Goal: Task Accomplishment & Management: Manage account settings

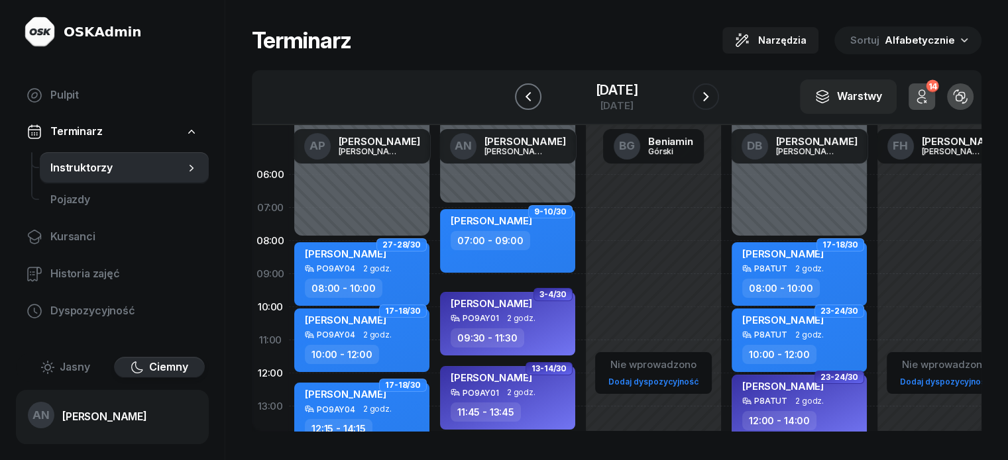
click at [520, 105] on icon "button" at bounding box center [528, 97] width 16 height 16
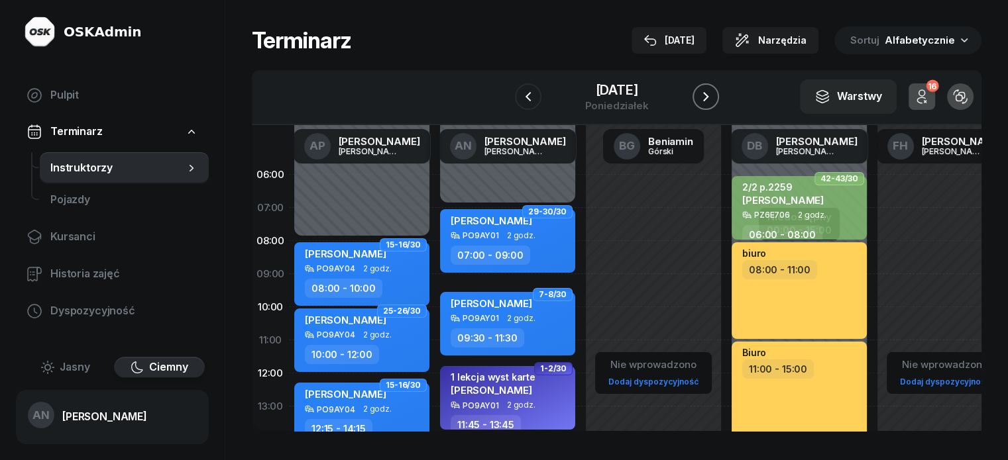
click at [713, 105] on icon "button" at bounding box center [706, 97] width 16 height 16
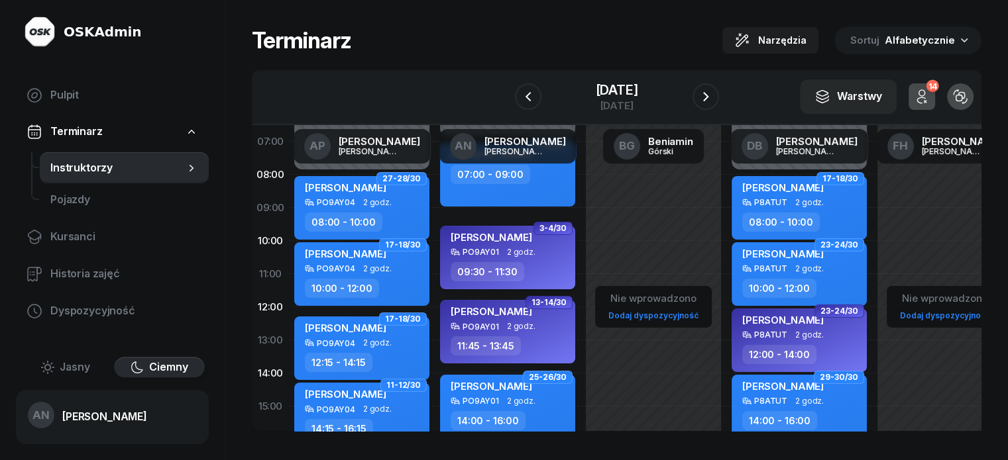
scroll to position [66, 0]
click at [713, 105] on icon "button" at bounding box center [706, 97] width 16 height 16
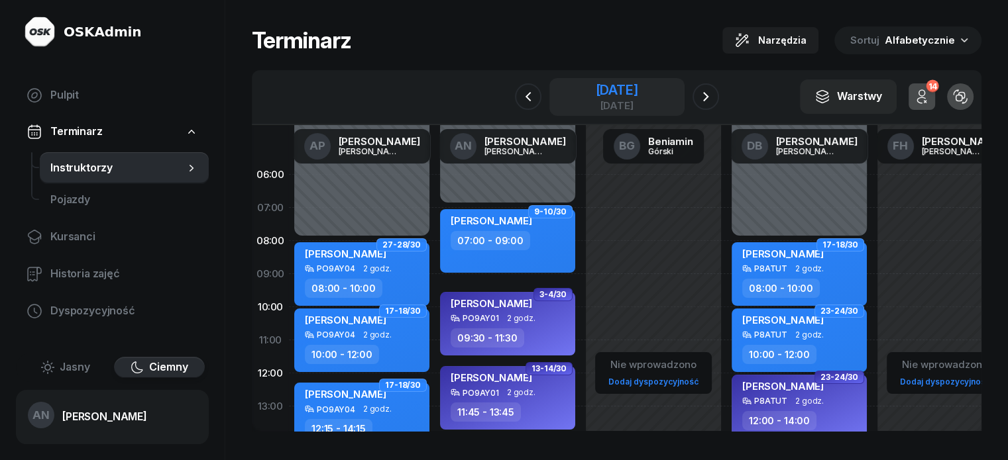
click at [637, 97] on div "30 września 2025" at bounding box center [616, 89] width 42 height 13
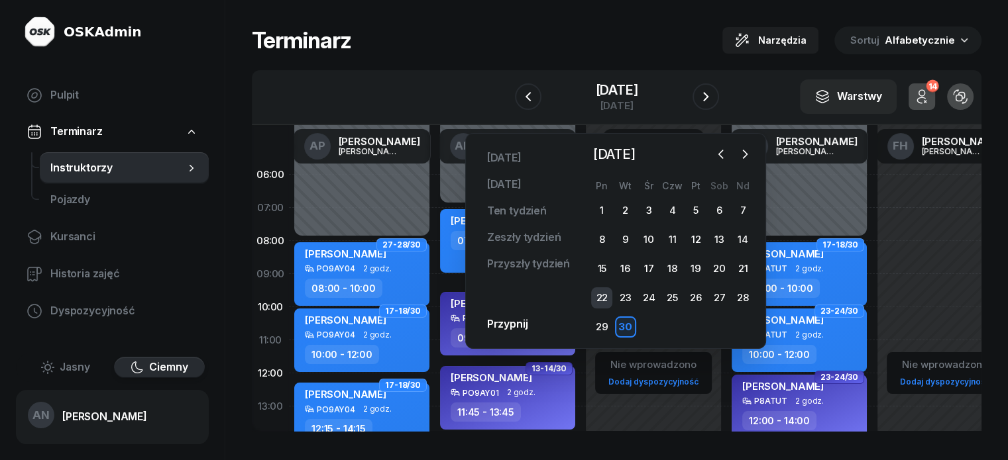
click at [605, 309] on div "22" at bounding box center [601, 297] width 21 height 21
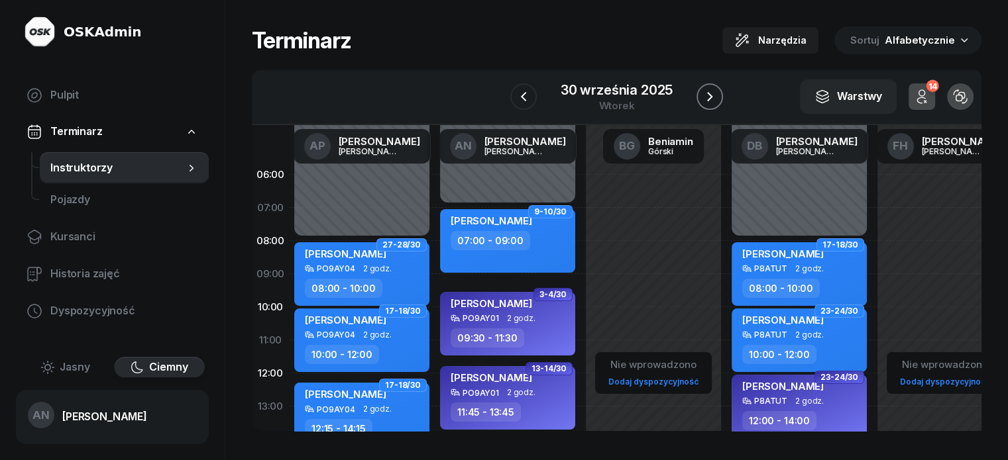
click at [717, 105] on icon "button" at bounding box center [710, 97] width 16 height 16
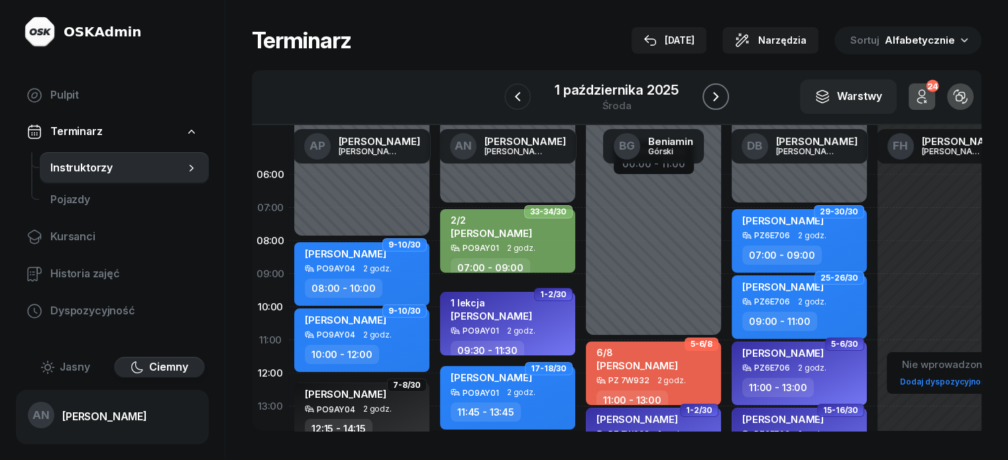
click at [729, 105] on button "button" at bounding box center [715, 96] width 26 height 26
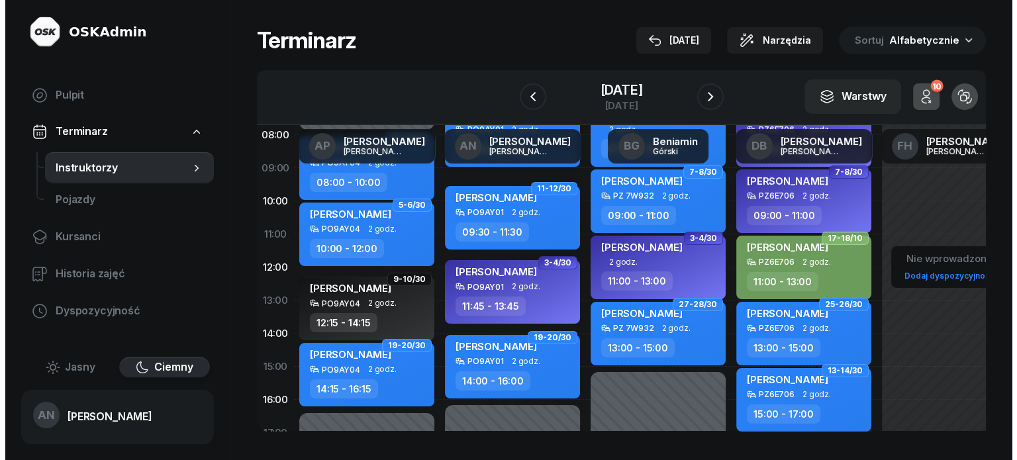
scroll to position [109, 0]
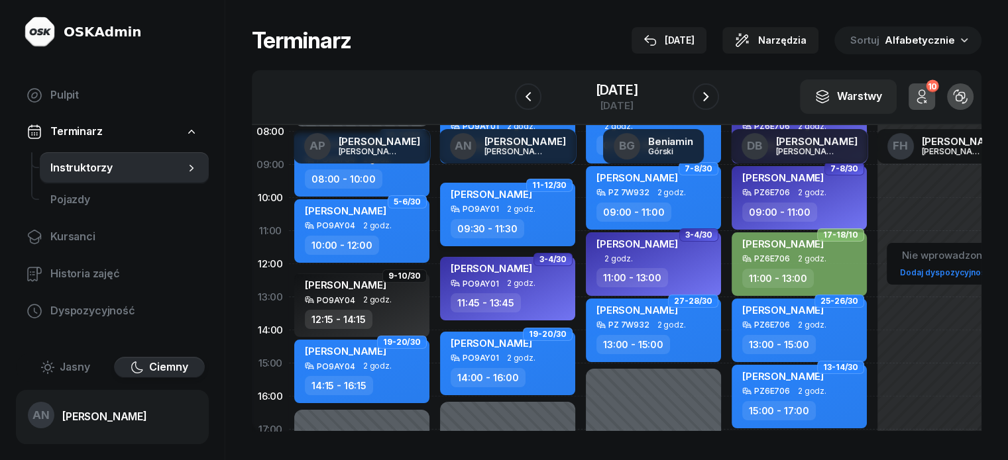
click at [500, 233] on div "09:30 - 11:30" at bounding box center [508, 228] width 117 height 19
select select "09"
select select "30"
select select "11"
select select "30"
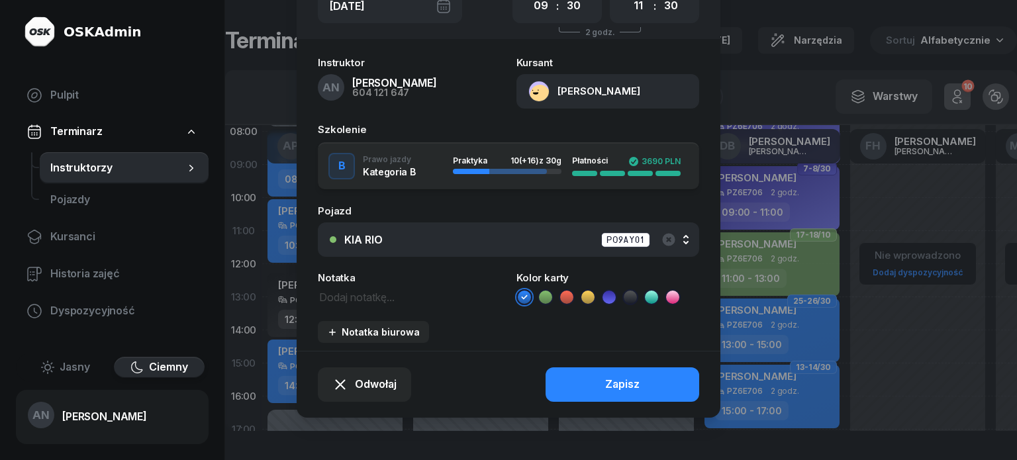
scroll to position [167, 0]
click at [358, 376] on span "Odwołaj" at bounding box center [376, 384] width 42 height 17
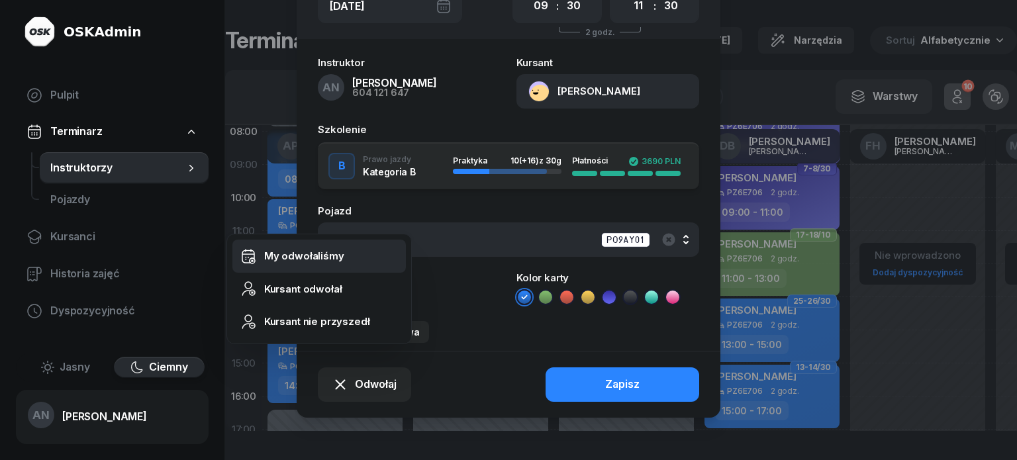
click at [332, 256] on div "My odwołaliśmy" at bounding box center [304, 256] width 80 height 17
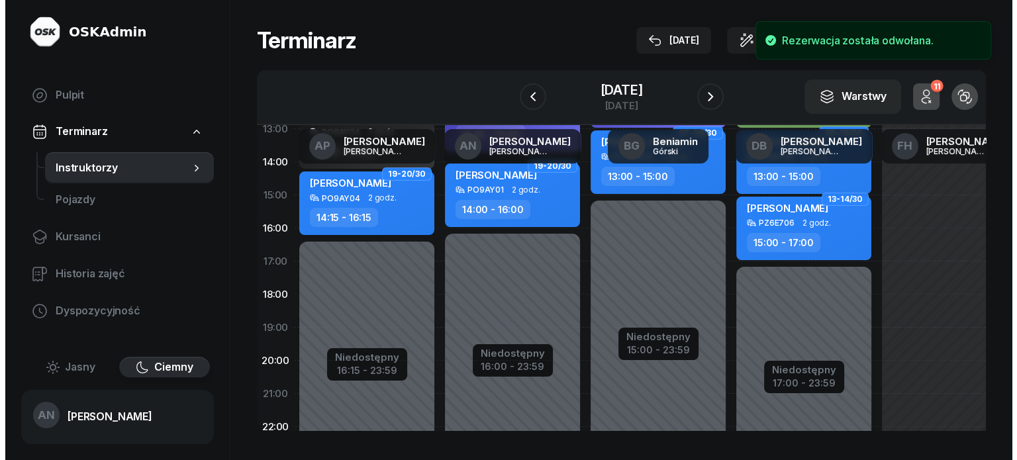
scroll to position [308, 0]
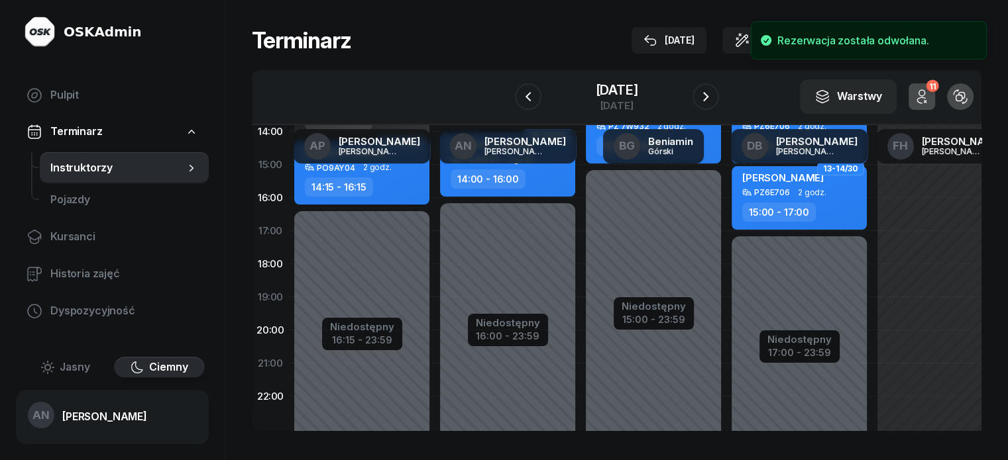
click at [435, 296] on div "Niedostępny 00:00 - 07:00 Niedostępny 16:00 - 23:59 3-4/30 kursant odwołał [PER…" at bounding box center [508, 164] width 146 height 629
select select "18"
select select "20"
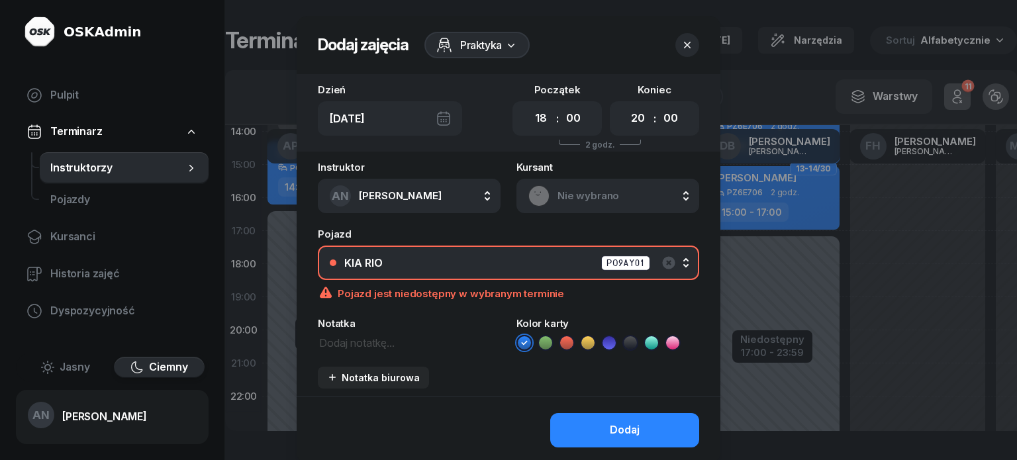
click at [517, 272] on div "KIA RIO PO9AY01" at bounding box center [515, 263] width 343 height 17
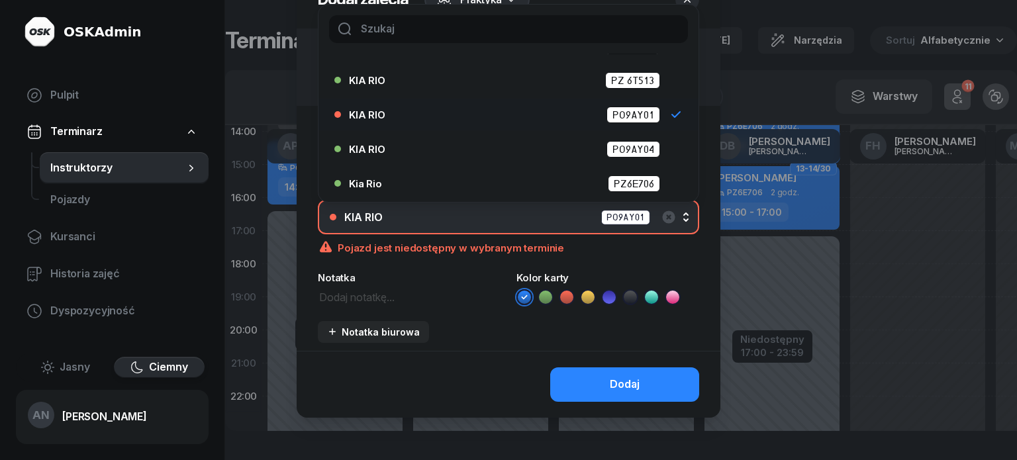
scroll to position [66, 0]
click at [551, 190] on div "Kia Rio PZ6E706" at bounding box center [512, 184] width 326 height 17
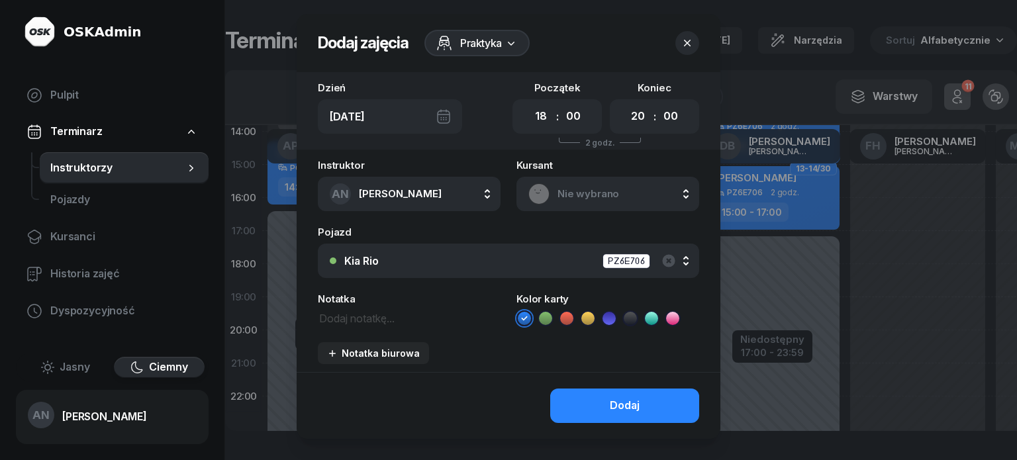
scroll to position [0, 0]
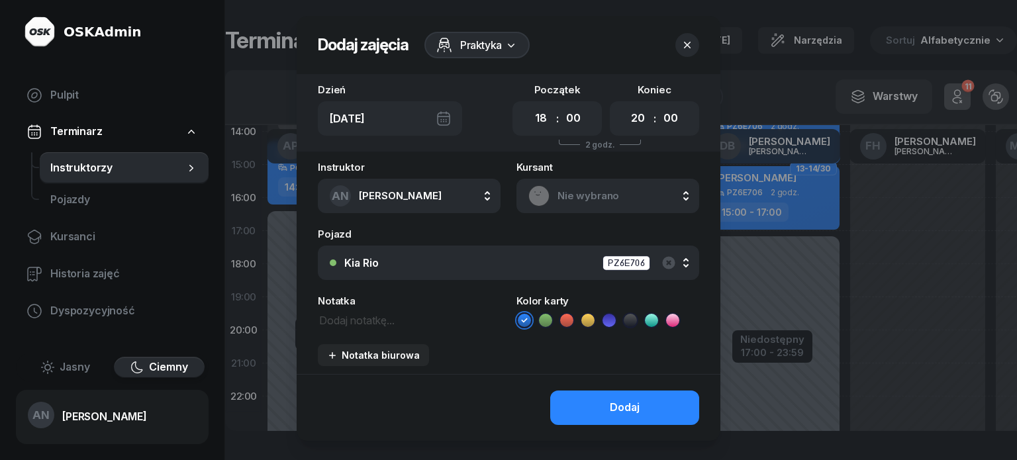
click at [592, 205] on span "Nie wybrano" at bounding box center [623, 195] width 130 height 17
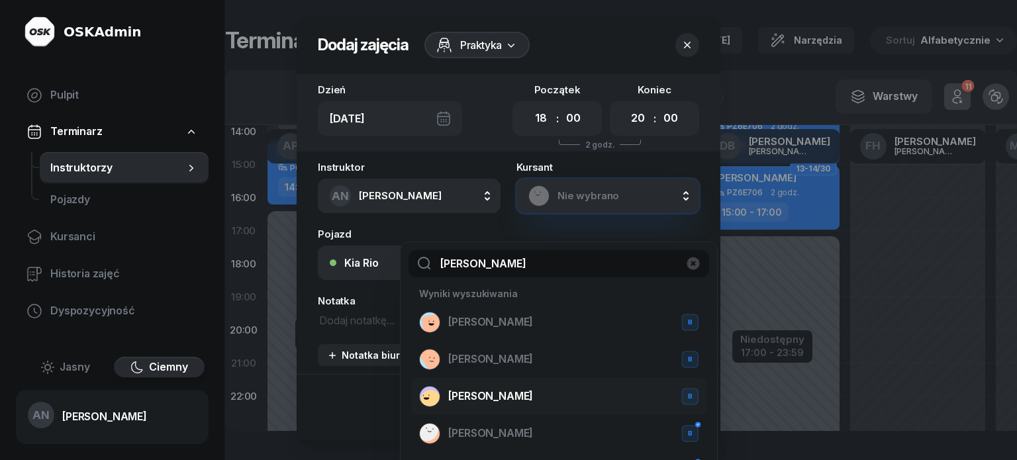
type input "[PERSON_NAME]"
click at [518, 405] on span "[PERSON_NAME]" at bounding box center [490, 396] width 85 height 17
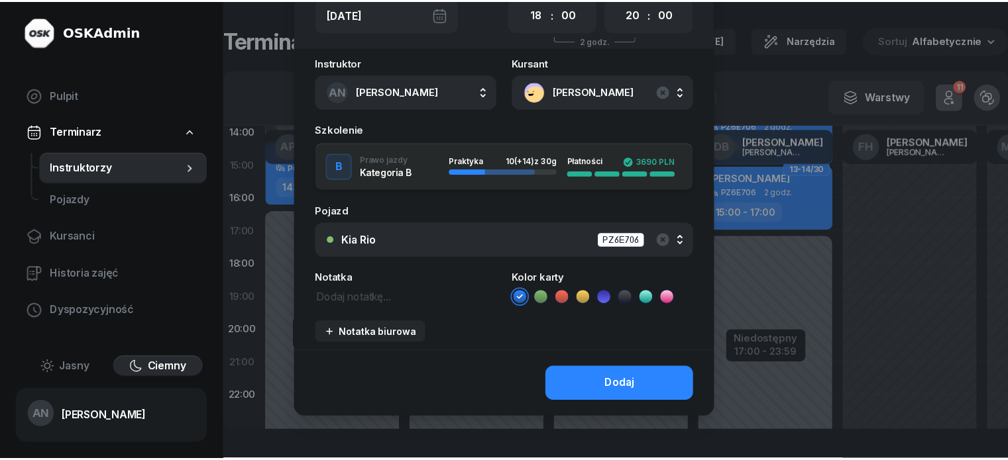
scroll to position [132, 0]
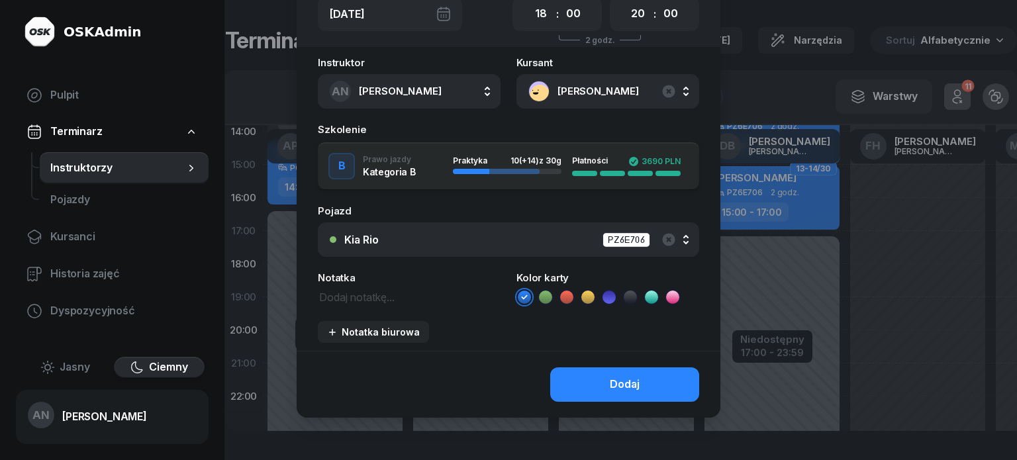
click at [329, 305] on textarea at bounding box center [409, 296] width 183 height 17
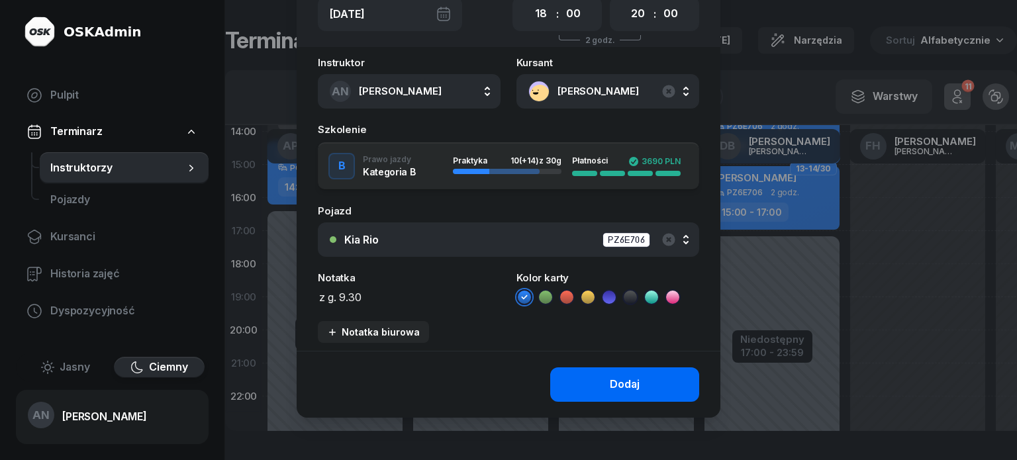
type textarea "z g. 9.30"
click at [636, 402] on button "Dodaj" at bounding box center [624, 385] width 149 height 34
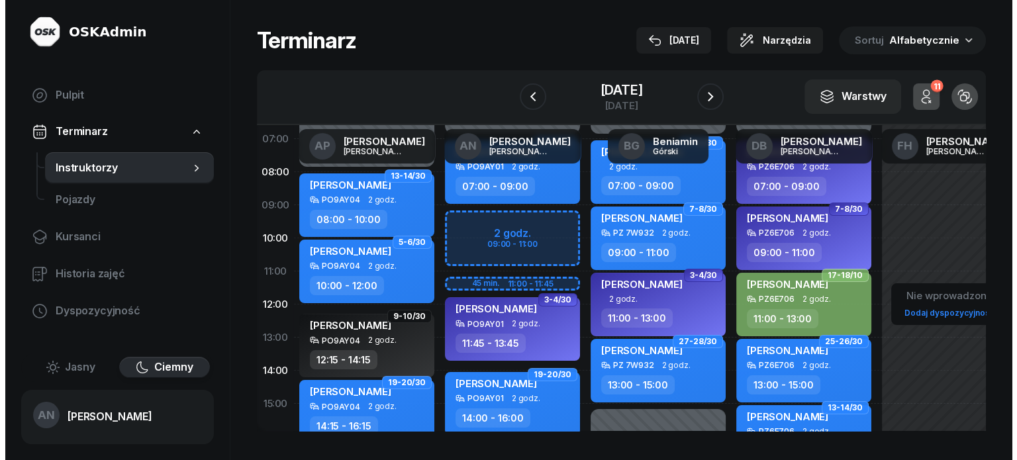
scroll to position [66, 0]
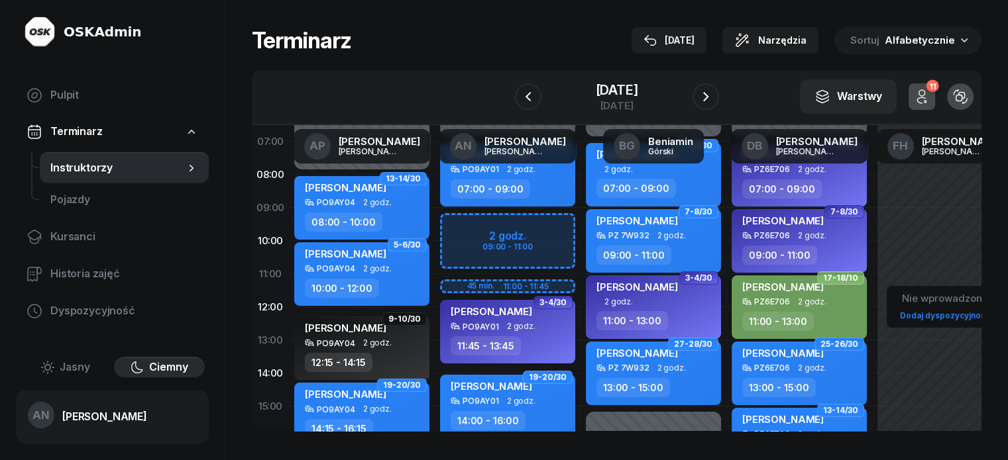
click at [435, 234] on div "Niedostępny 00:00 - 07:00 Niedostępny 16:00 - 23:59 3-4/30 kursant odwołał [PER…" at bounding box center [508, 406] width 146 height 629
select select "09"
select select "30"
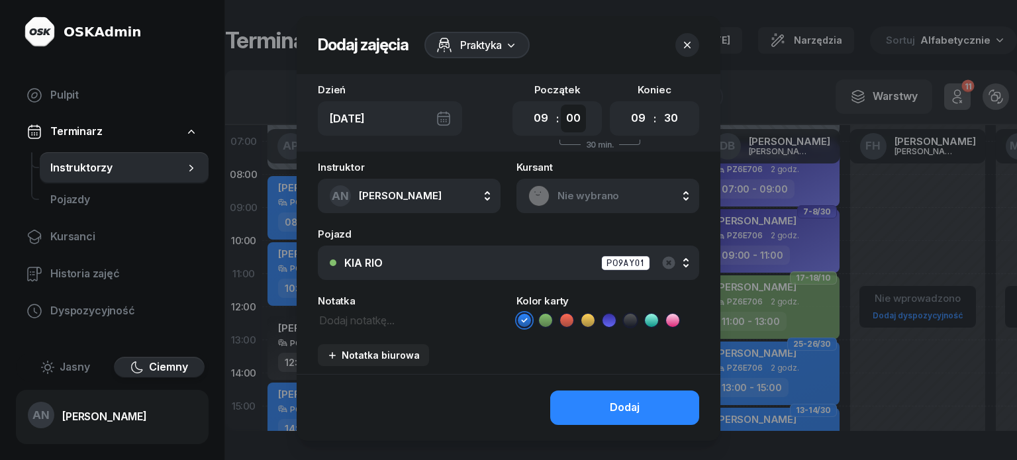
click at [570, 132] on select "00 05 10 15 20 25 30 35 40 45 50 55" at bounding box center [573, 119] width 25 height 28
select select "30"
click at [563, 116] on select "00 05 10 15 20 25 30 35 40 45 50 55" at bounding box center [573, 119] width 25 height 28
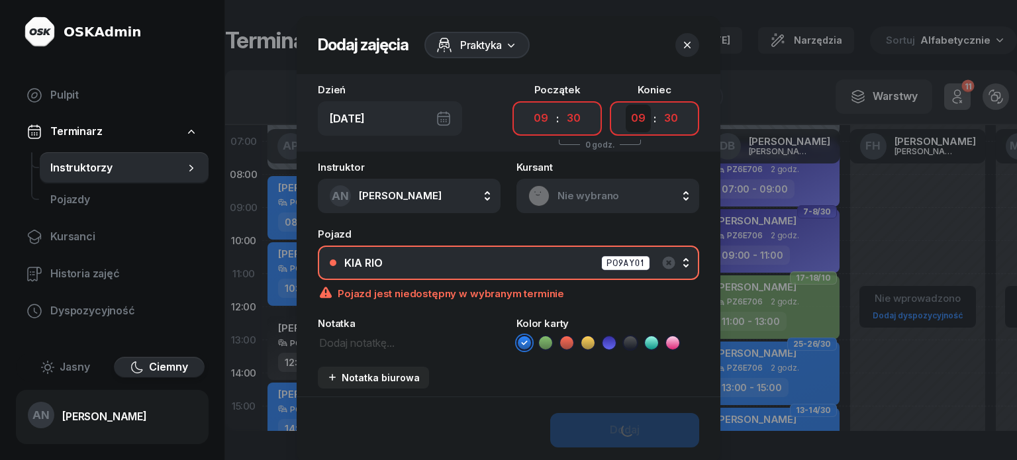
click at [651, 130] on select "00 01 02 03 04 05 06 07 08 09 10 11 12 13 14 15 16 17 18 19 20 21 22 23" at bounding box center [638, 119] width 25 height 28
select select "11"
click at [637, 116] on select "00 01 02 03 04 05 06 07 08 09 10 11 12 13 14 15 16 17 18 19 20 21 22 23" at bounding box center [638, 119] width 25 height 28
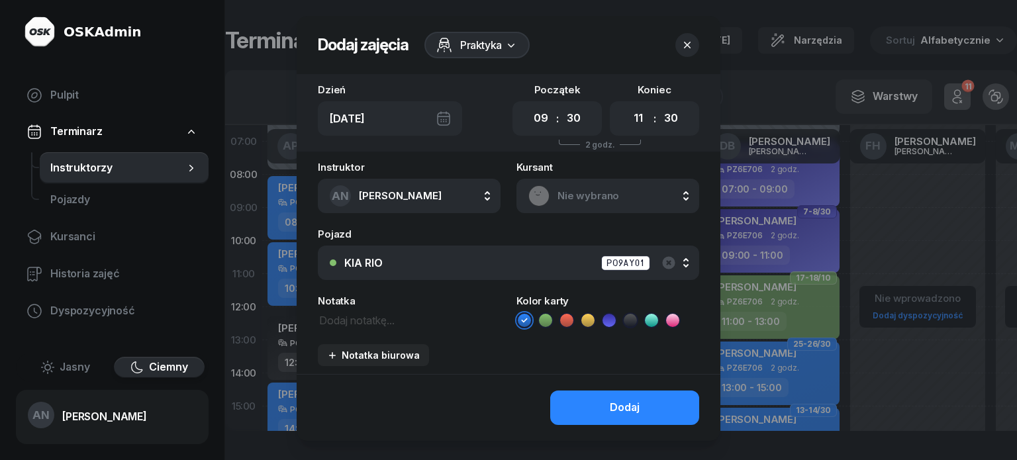
click at [545, 327] on icon at bounding box center [545, 320] width 13 height 13
click at [600, 205] on span "Nie wybrano" at bounding box center [623, 195] width 130 height 17
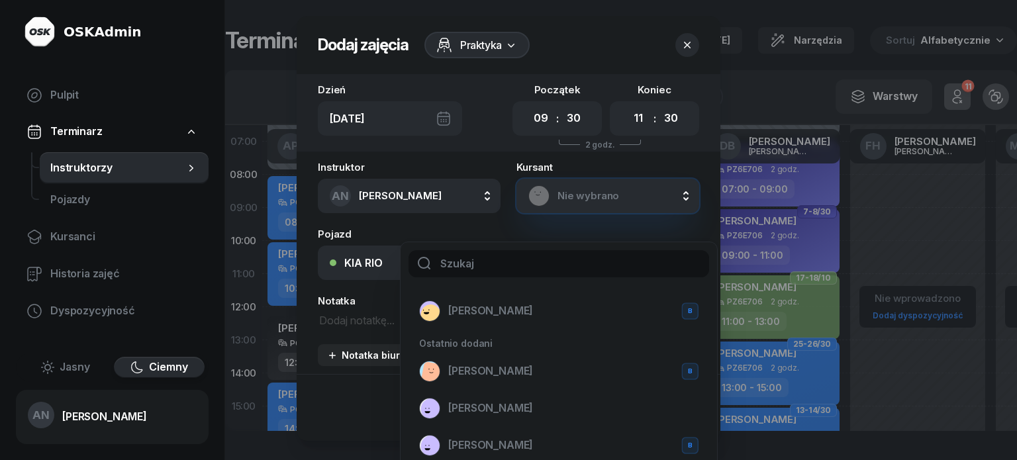
scroll to position [0, 0]
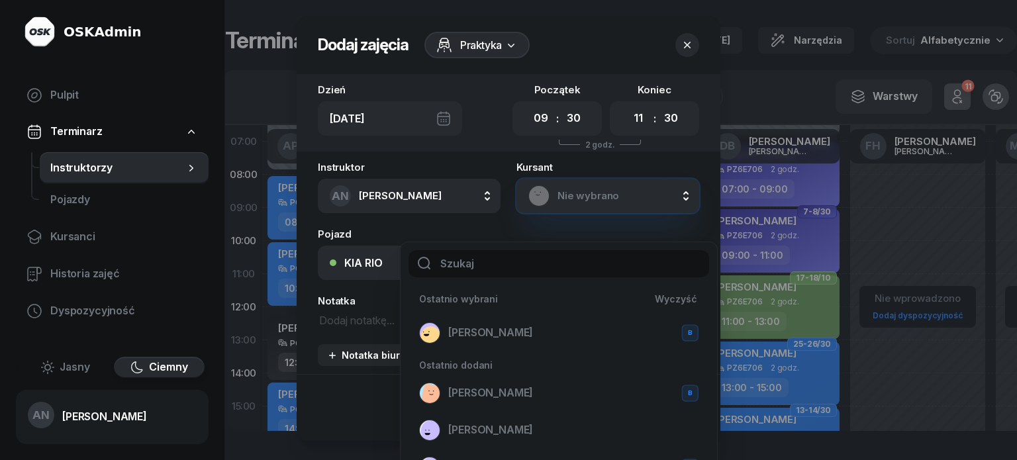
click at [565, 205] on span "Nie wybrano" at bounding box center [623, 195] width 130 height 17
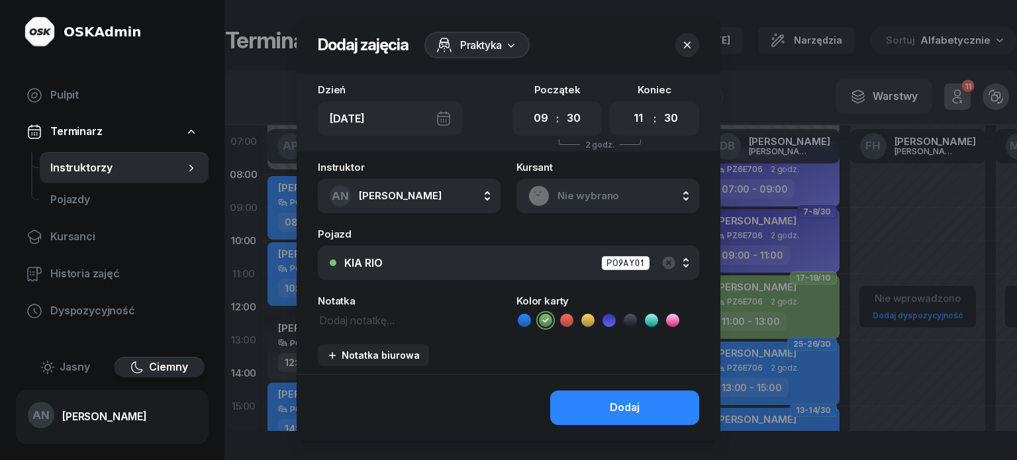
click at [578, 205] on span "Nie wybrano" at bounding box center [623, 195] width 130 height 17
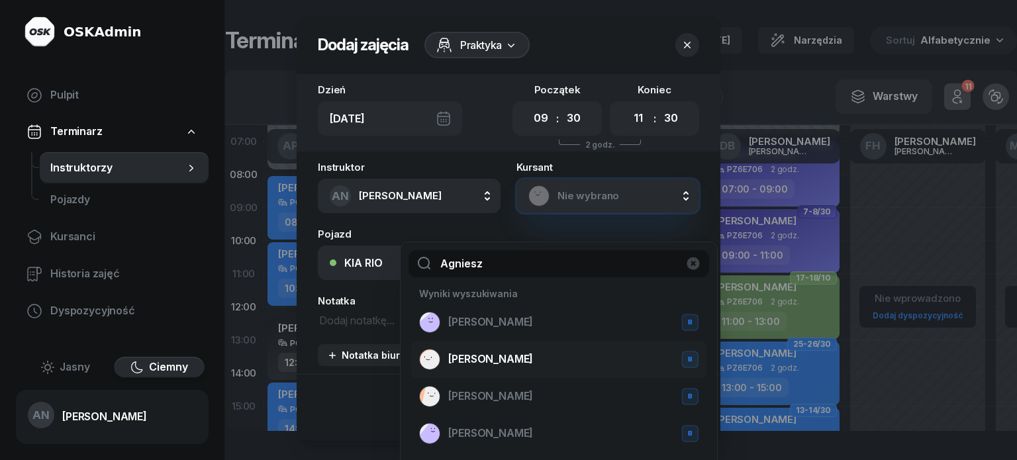
type input "Agniesz"
click at [527, 362] on span "[PERSON_NAME]" at bounding box center [490, 359] width 85 height 17
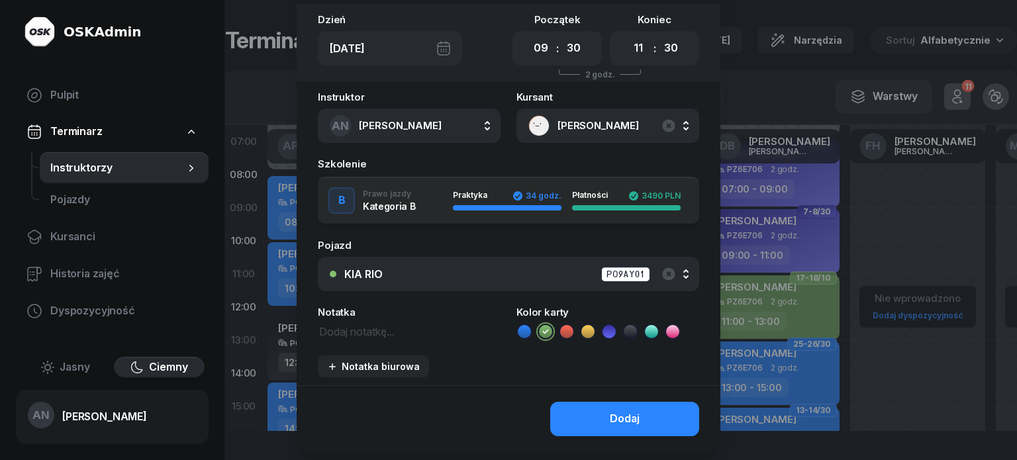
scroll to position [66, 0]
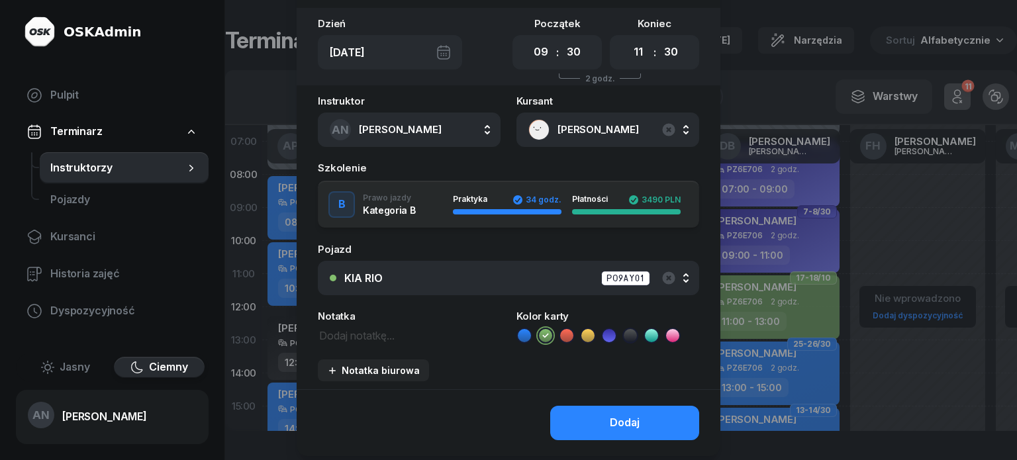
click at [343, 344] on textarea at bounding box center [409, 335] width 183 height 17
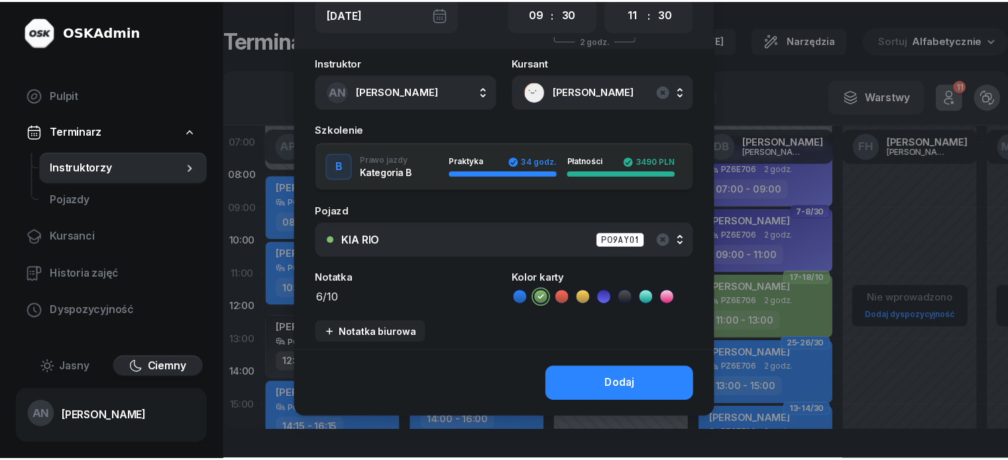
scroll to position [158, 0]
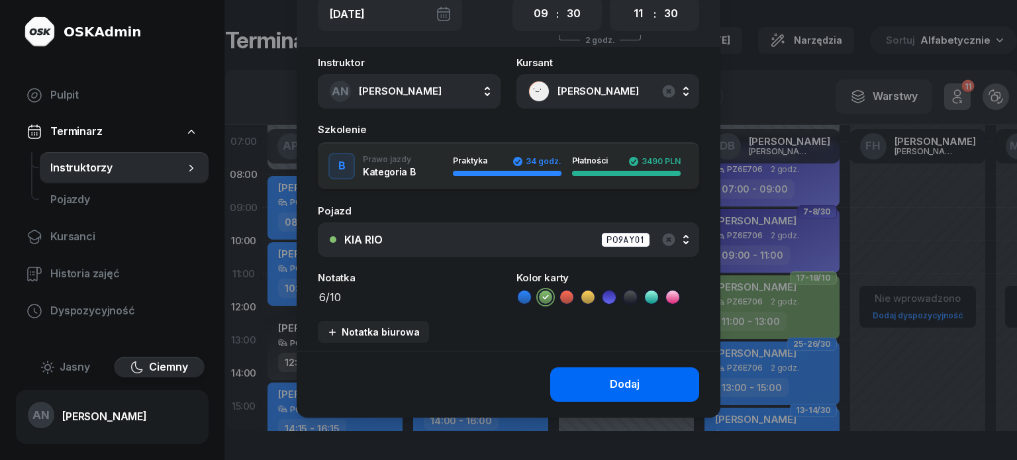
type textarea "6/10"
click at [589, 387] on button "Dodaj" at bounding box center [624, 385] width 149 height 34
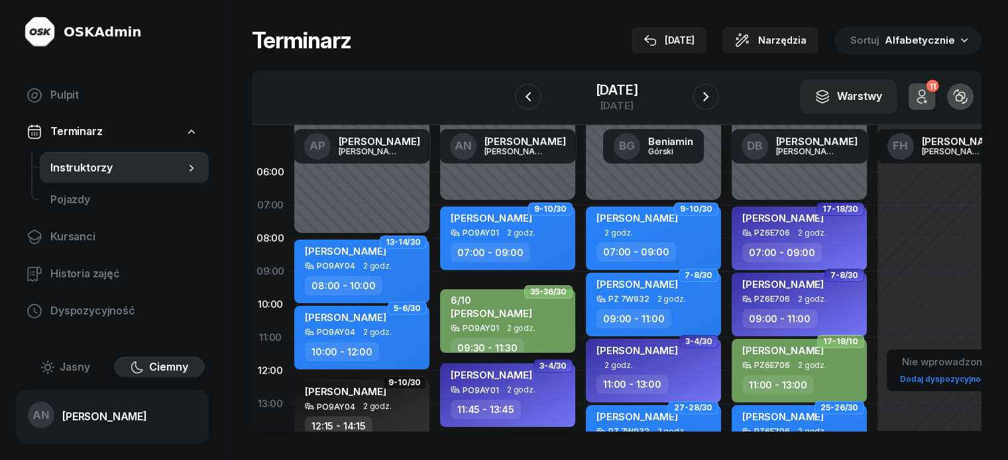
scroll to position [0, 0]
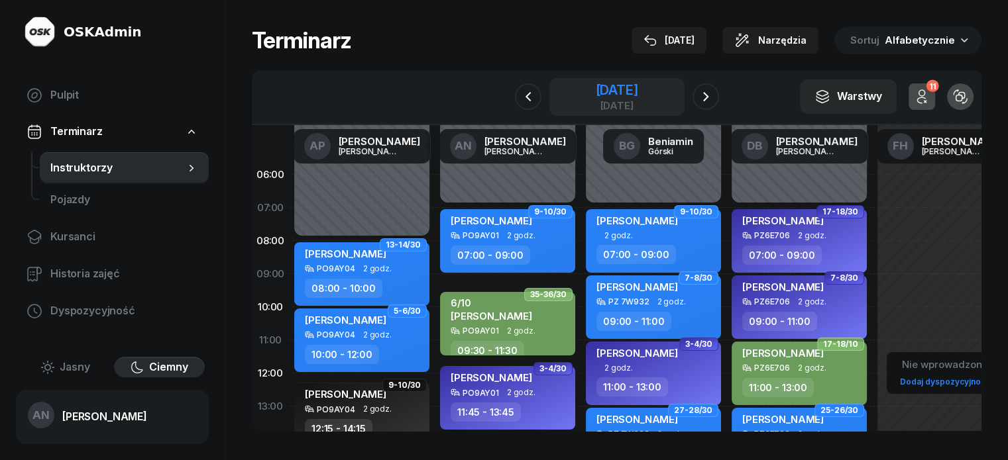
click at [595, 111] on div "[DATE]" at bounding box center [616, 106] width 42 height 10
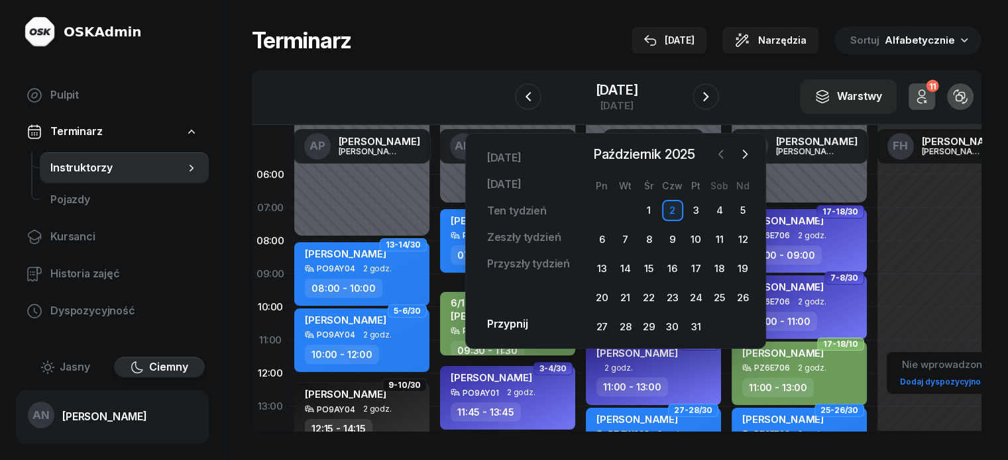
click at [718, 156] on icon "button" at bounding box center [720, 154] width 13 height 13
click at [715, 309] on div "27" at bounding box center [718, 297] width 21 height 21
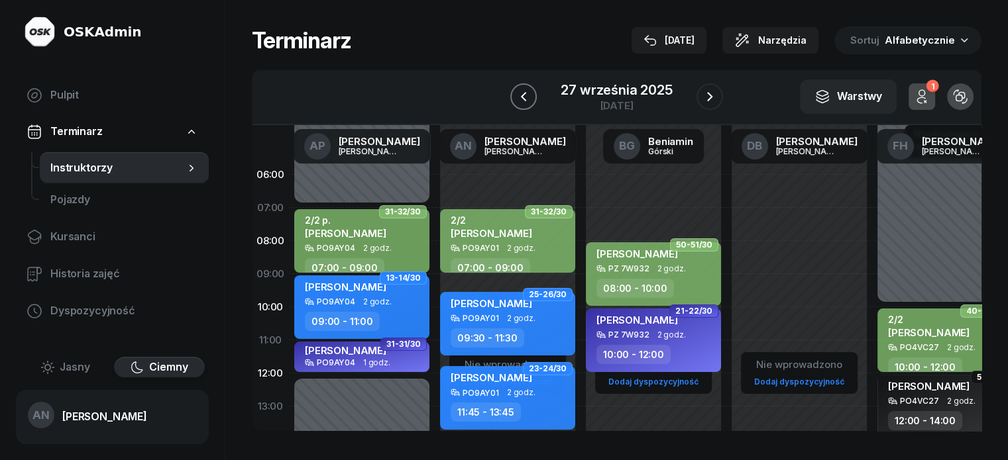
click at [519, 105] on icon "button" at bounding box center [523, 97] width 16 height 16
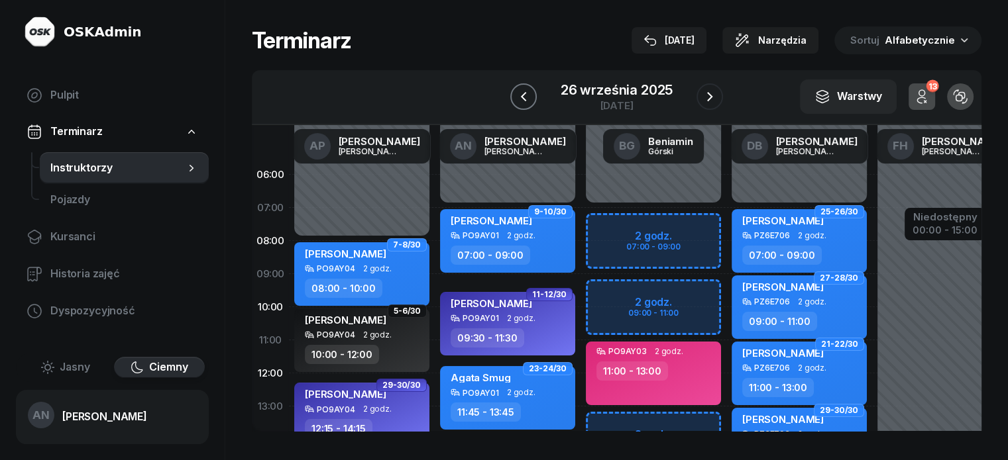
click at [519, 105] on icon "button" at bounding box center [523, 97] width 16 height 16
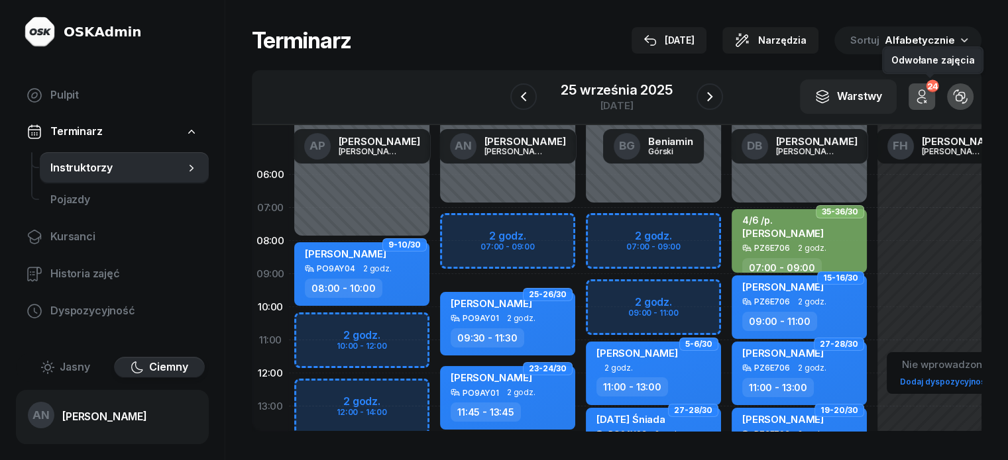
click at [935, 110] on button "24" at bounding box center [921, 96] width 26 height 26
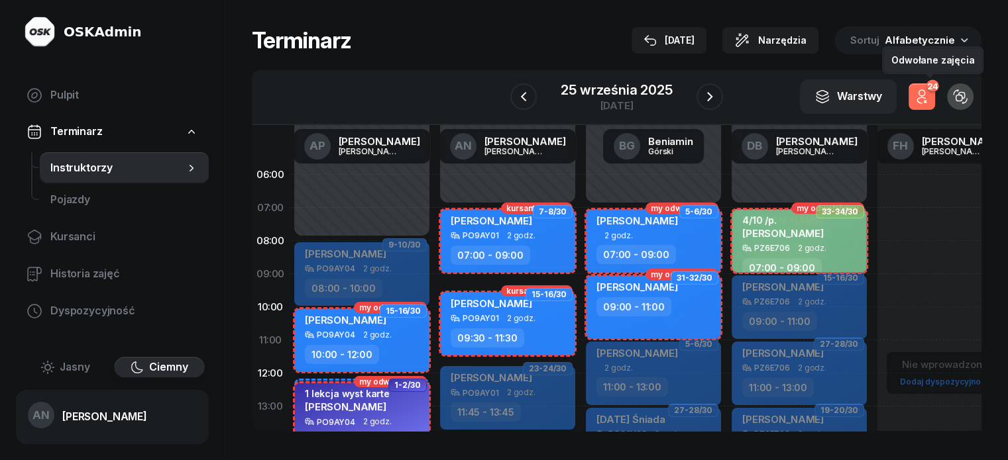
click at [929, 105] on icon "button" at bounding box center [921, 97] width 16 height 16
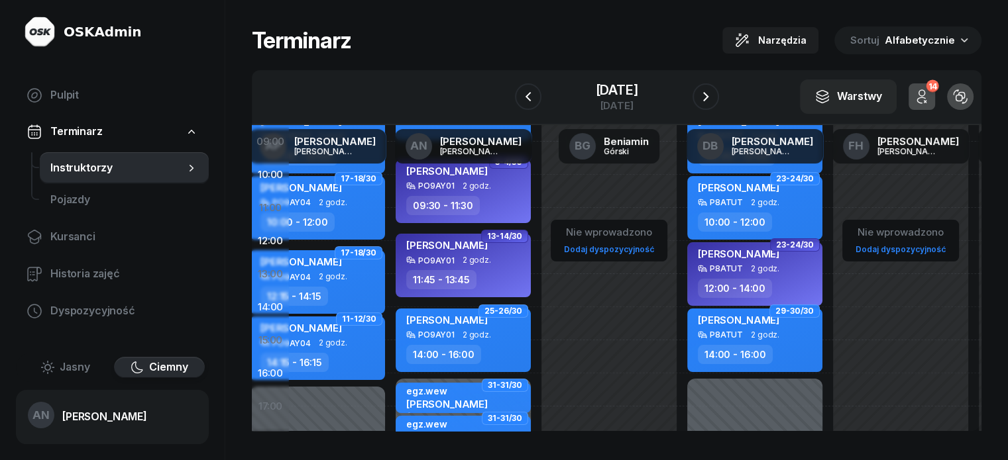
scroll to position [132, 0]
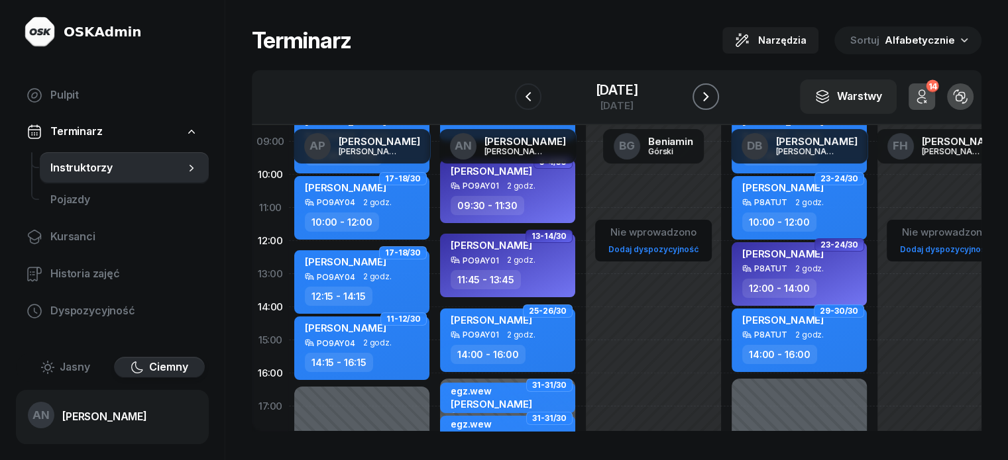
click at [713, 103] on icon "button" at bounding box center [706, 97] width 16 height 16
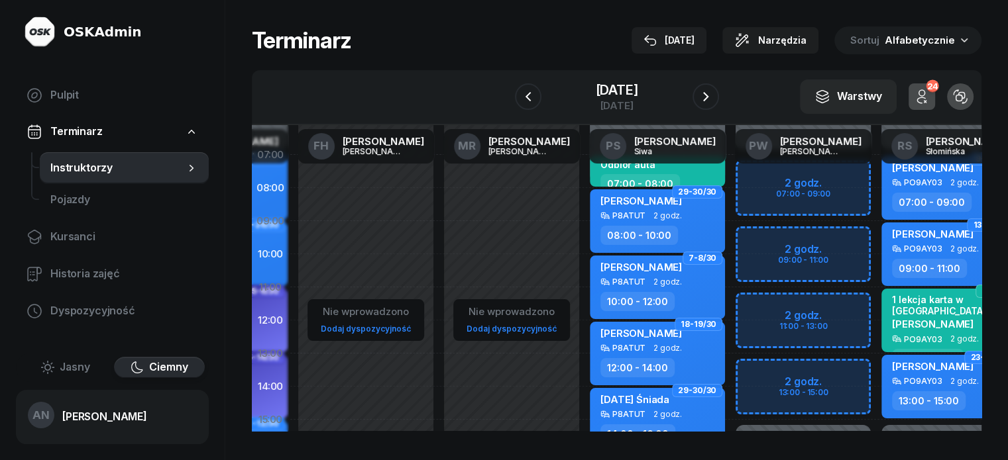
scroll to position [0, 579]
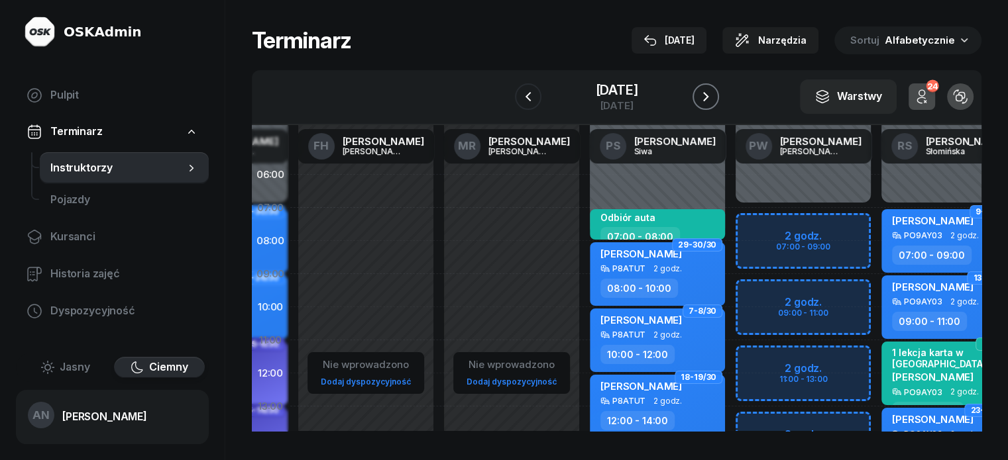
click at [713, 101] on icon "button" at bounding box center [706, 97] width 16 height 16
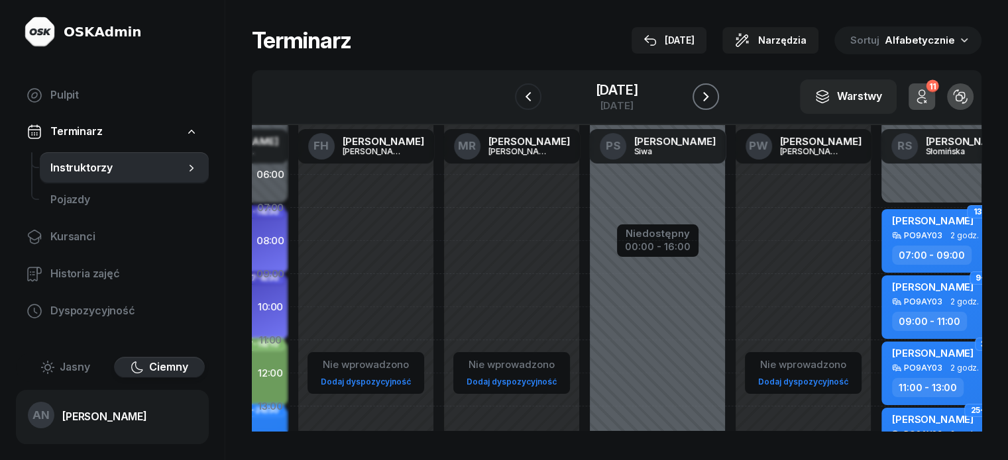
click at [708, 101] on icon "button" at bounding box center [705, 96] width 5 height 9
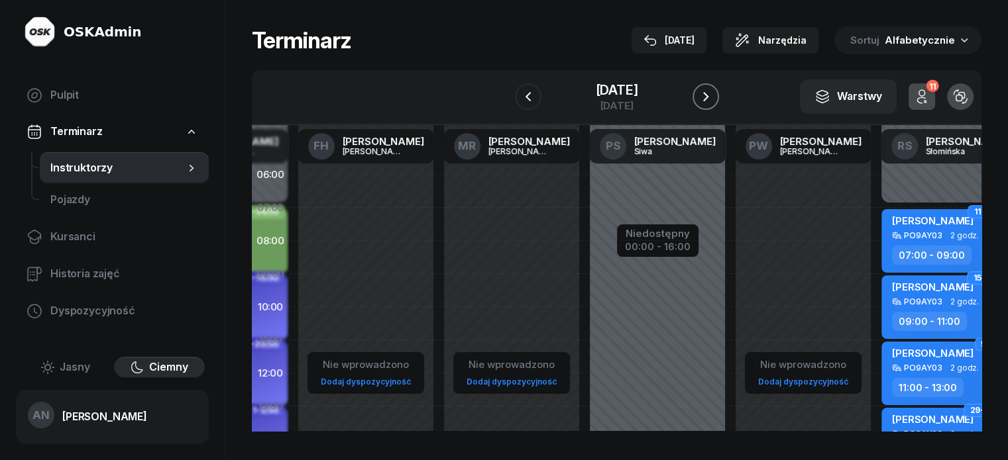
click at [708, 101] on icon "button" at bounding box center [705, 96] width 5 height 9
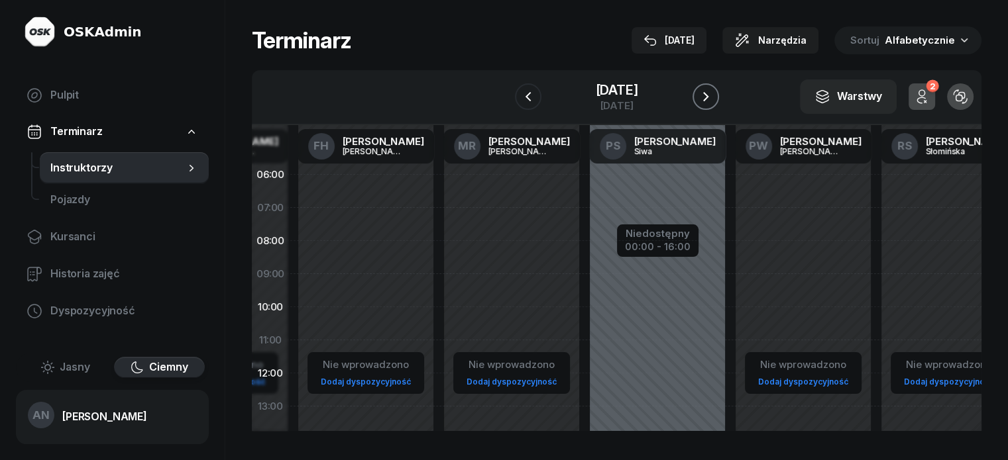
click at [713, 102] on icon "button" at bounding box center [706, 97] width 16 height 16
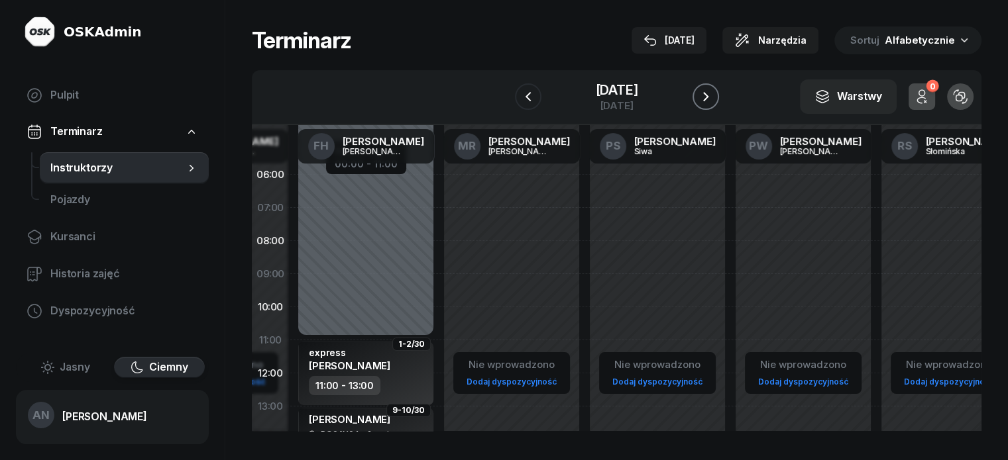
click at [708, 101] on icon "button" at bounding box center [705, 96] width 5 height 9
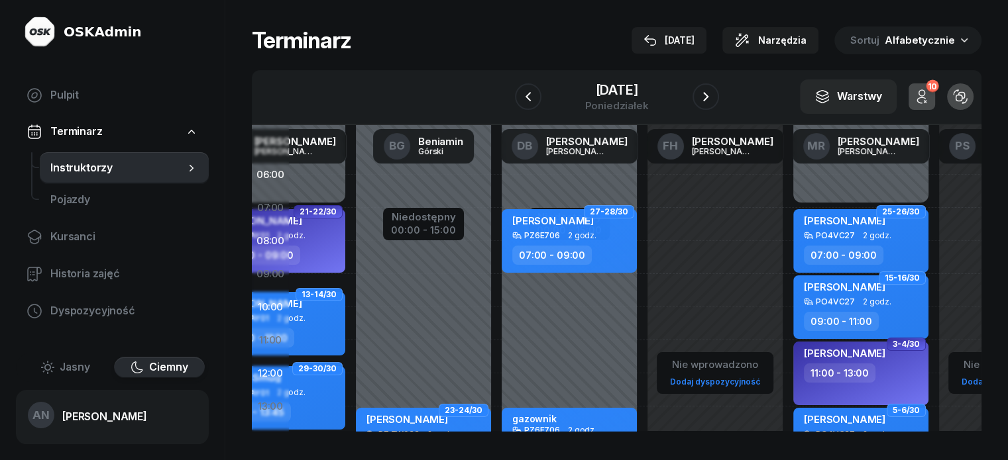
scroll to position [0, 579]
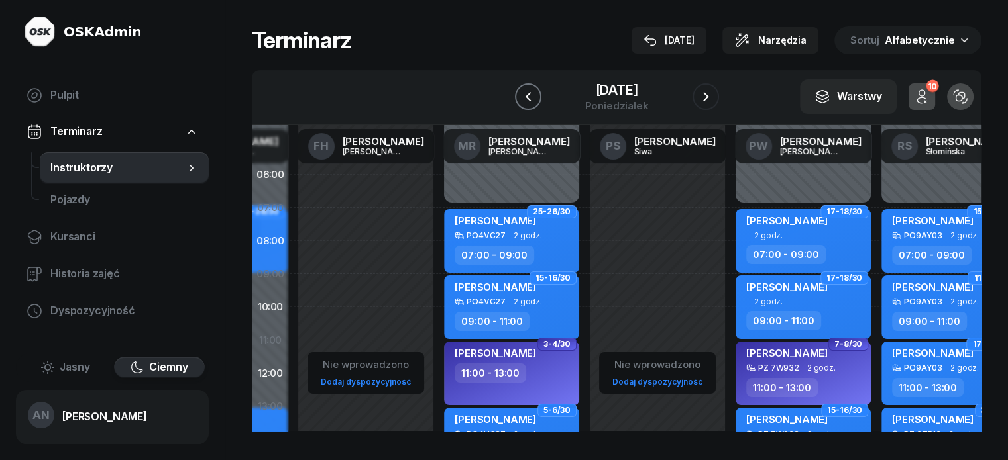
click at [520, 102] on icon "button" at bounding box center [528, 97] width 16 height 16
click at [520, 103] on icon "button" at bounding box center [528, 97] width 16 height 16
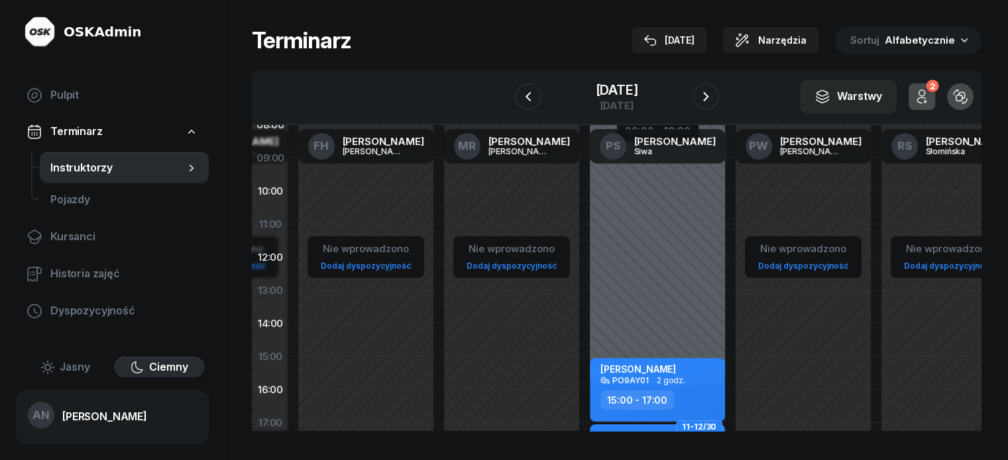
scroll to position [0, 579]
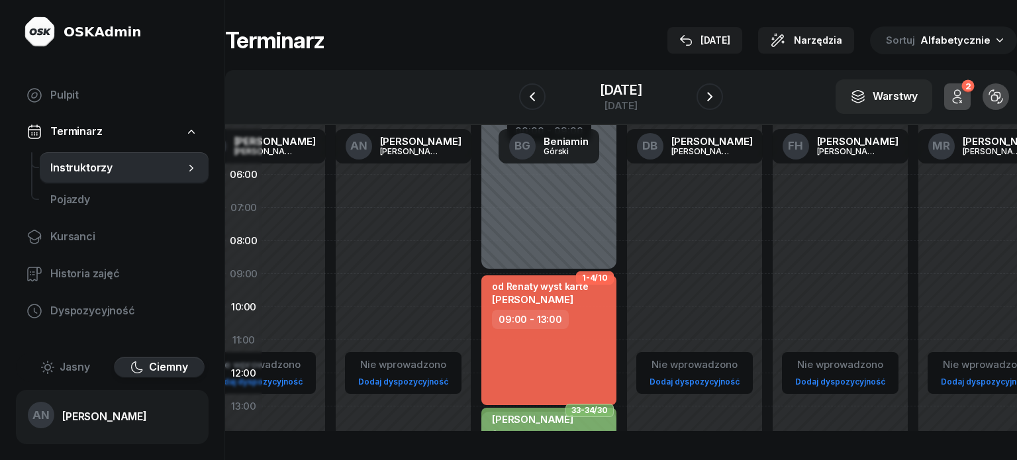
select select "11"
select select "13"
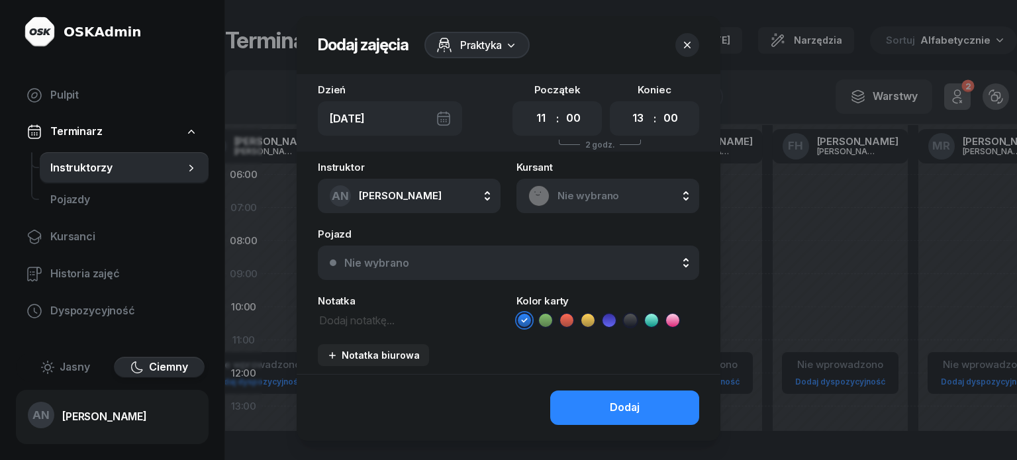
click at [696, 48] on button "button" at bounding box center [688, 45] width 24 height 24
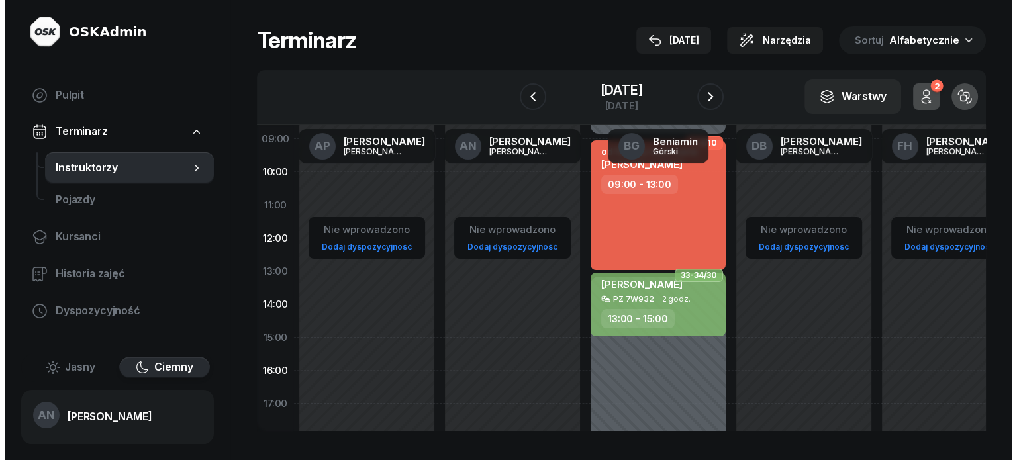
scroll to position [132, 0]
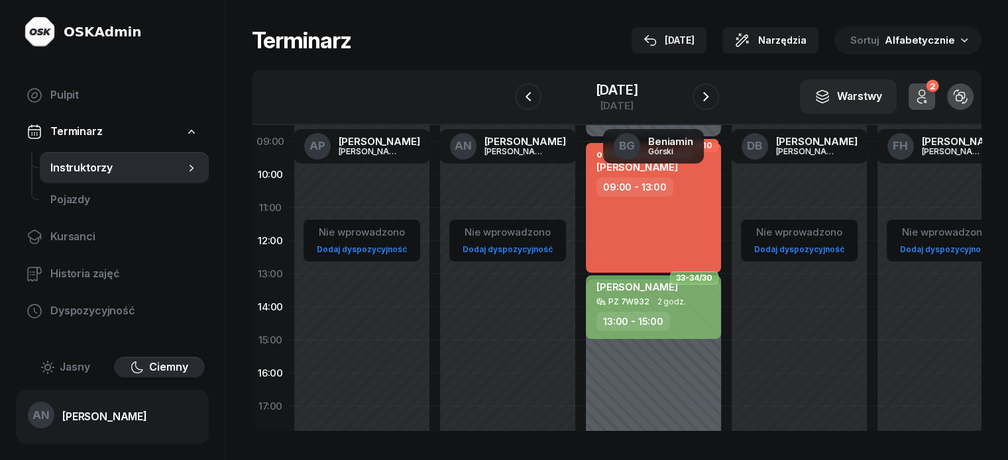
click at [435, 283] on div "Nie wprowadzono Dodaj dyspozycyjność" at bounding box center [508, 340] width 146 height 629
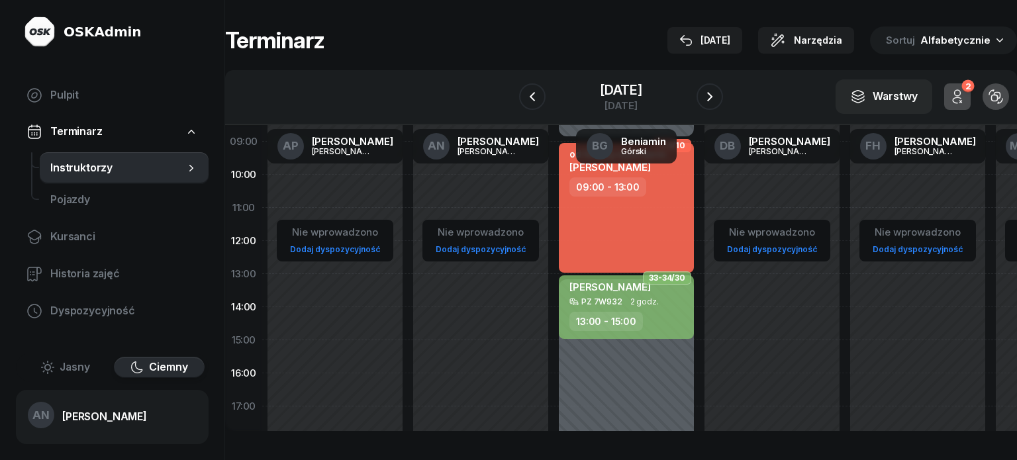
select select "12"
select select "14"
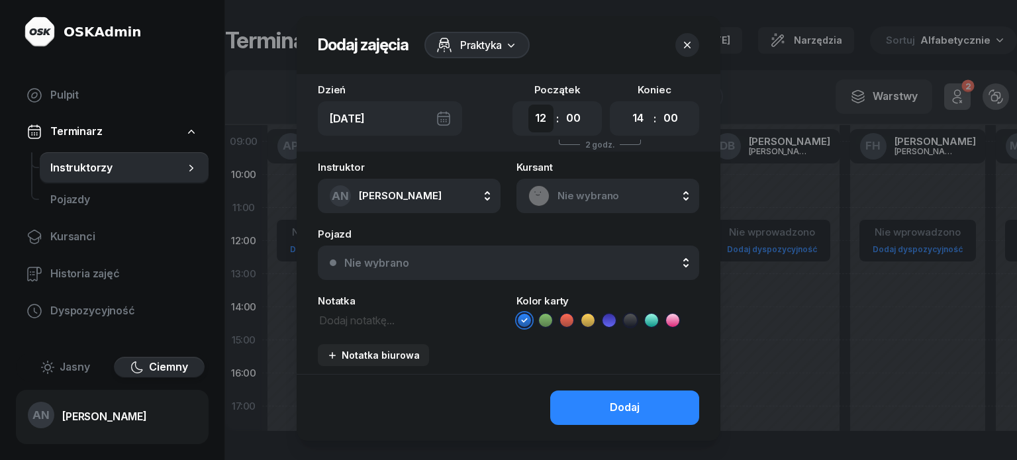
click at [539, 129] on select "00 01 02 03 04 05 06 07 08 09 10 11 12 13 14 15 16 17 18 19 20 21 22 23" at bounding box center [541, 119] width 25 height 28
select select "11"
click at [529, 116] on select "00 01 02 03 04 05 06 07 08 09 10 11 12 13 14 15 16 17 18 19 20 21 22 23" at bounding box center [541, 119] width 25 height 28
click at [576, 129] on select "00 05 10 15 20 25 30 35 40 45 50 55" at bounding box center [573, 119] width 25 height 28
select select "45"
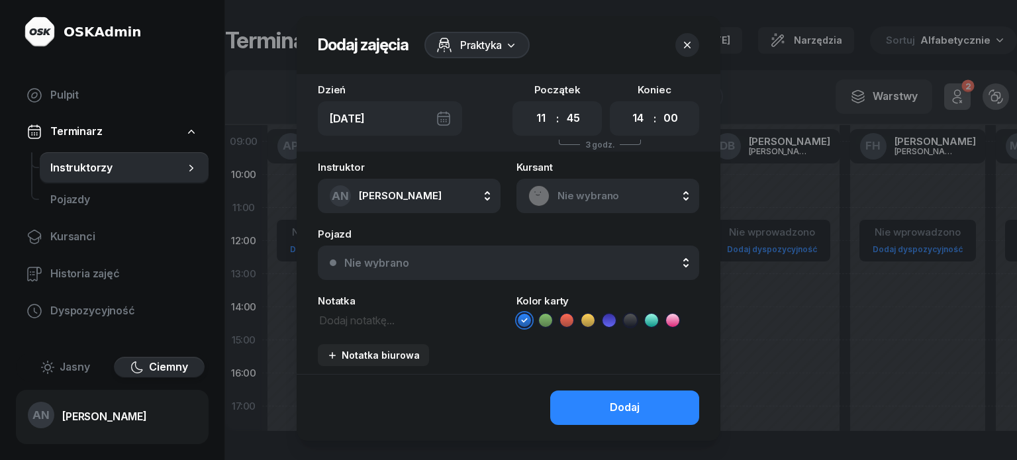
click at [563, 116] on select "00 05 10 15 20 25 30 35 40 45 50 55" at bounding box center [573, 119] width 25 height 28
click at [651, 132] on select "00 01 02 03 04 05 06 07 08 09 10 11 12 13 14 15 16 17 18 19 20 21 22 23" at bounding box center [638, 119] width 25 height 28
select select "13"
click at [637, 116] on select "00 01 02 03 04 05 06 07 08 09 10 11 12 13 14 15 16 17 18 19 20 21 22 23" at bounding box center [638, 119] width 25 height 28
click at [682, 132] on select "00 05 10 15 20 25 30 35 40 45 50 55" at bounding box center [670, 119] width 25 height 28
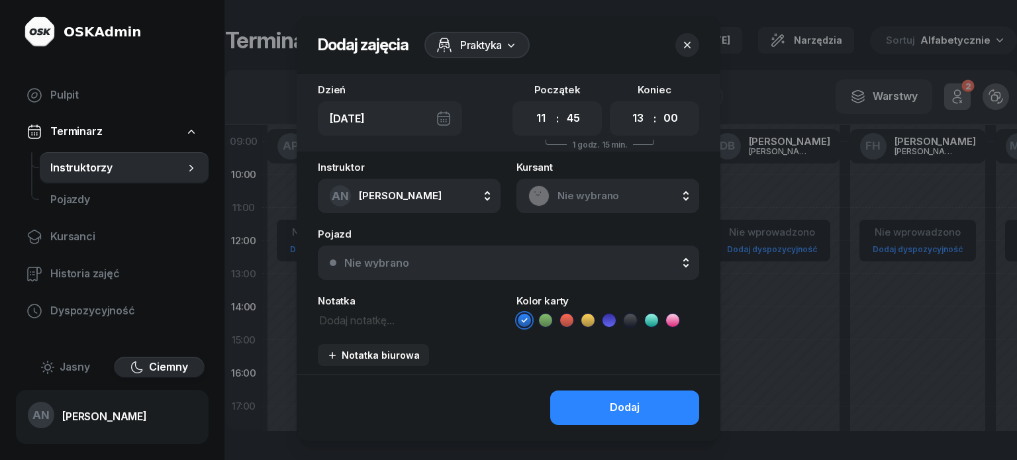
select select "45"
click at [672, 116] on select "00 05 10 15 20 25 30 35 40 45 50 55" at bounding box center [670, 119] width 25 height 28
click at [574, 205] on span "Nie wybrano" at bounding box center [623, 195] width 130 height 17
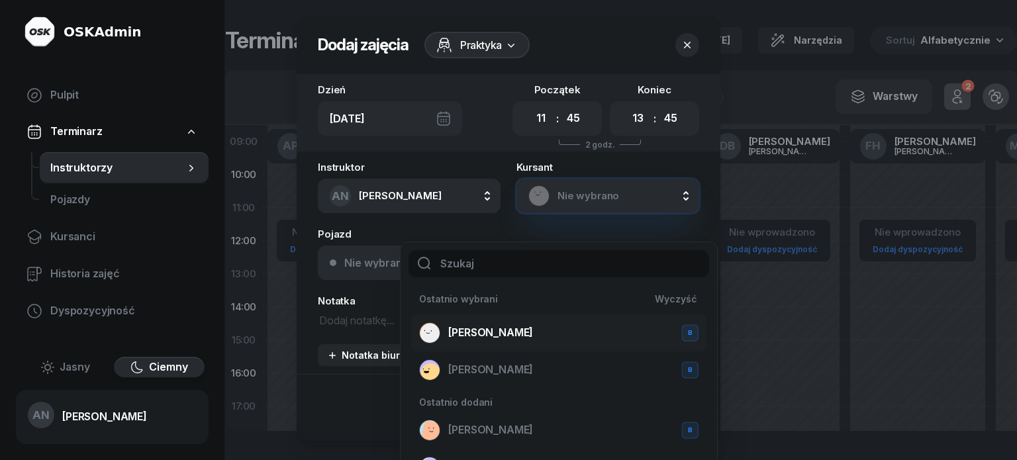
click at [546, 329] on div "Agnieszka Stefaniak B" at bounding box center [559, 333] width 280 height 21
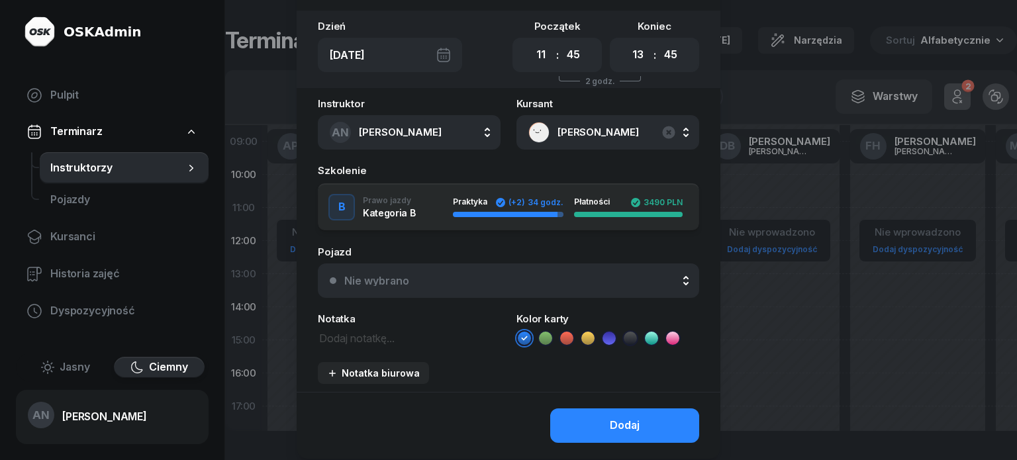
scroll to position [66, 0]
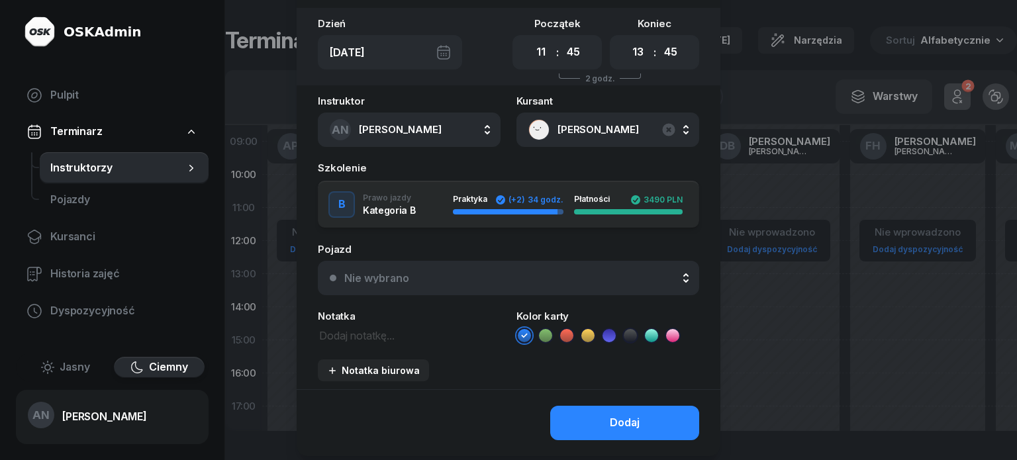
click at [407, 284] on div "Nie wybrano" at bounding box center [515, 278] width 343 height 11
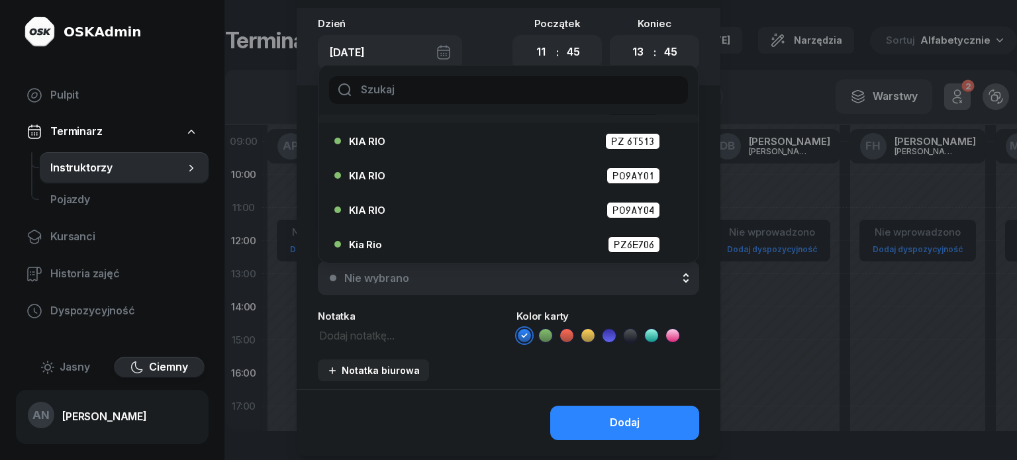
scroll to position [184, 0]
click at [567, 184] on div "KIA RIO PO9AY01" at bounding box center [512, 176] width 326 height 17
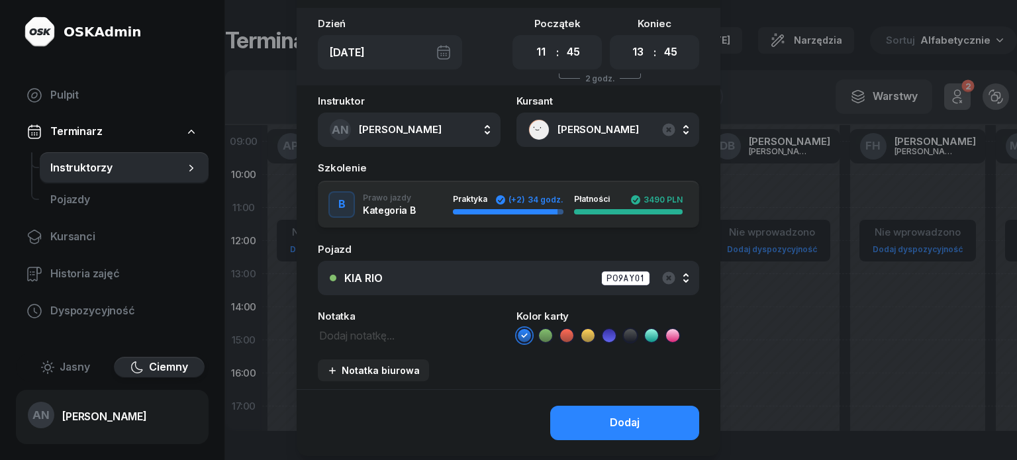
click at [547, 342] on icon at bounding box center [545, 335] width 13 height 13
click at [356, 344] on textarea at bounding box center [409, 335] width 183 height 17
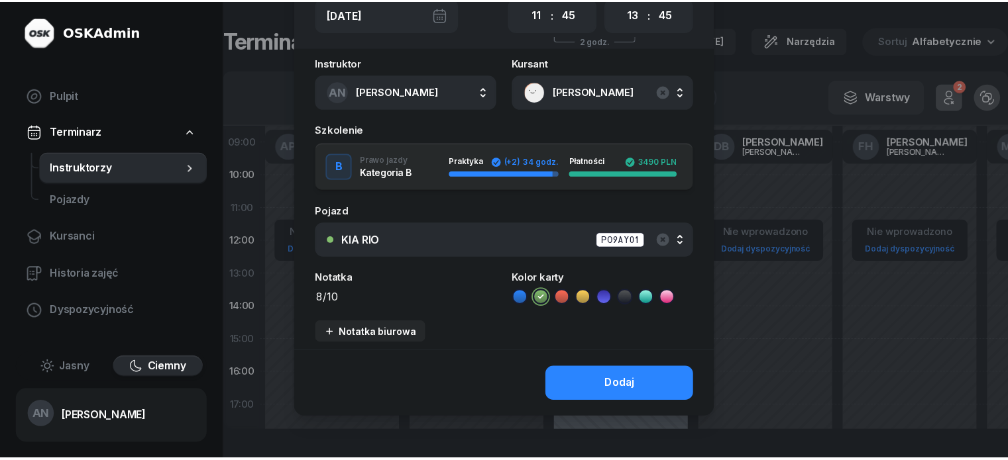
scroll to position [158, 0]
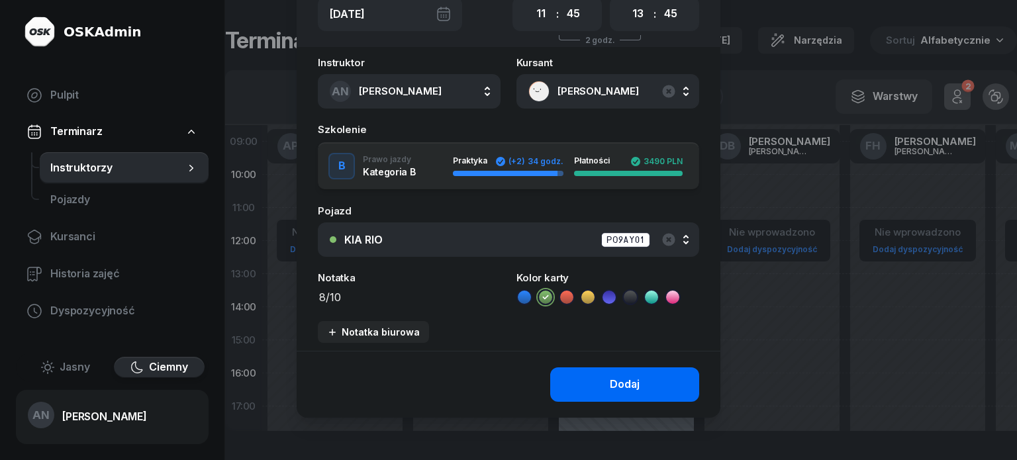
type textarea "8/10"
click at [625, 386] on div "Dodaj" at bounding box center [625, 384] width 30 height 17
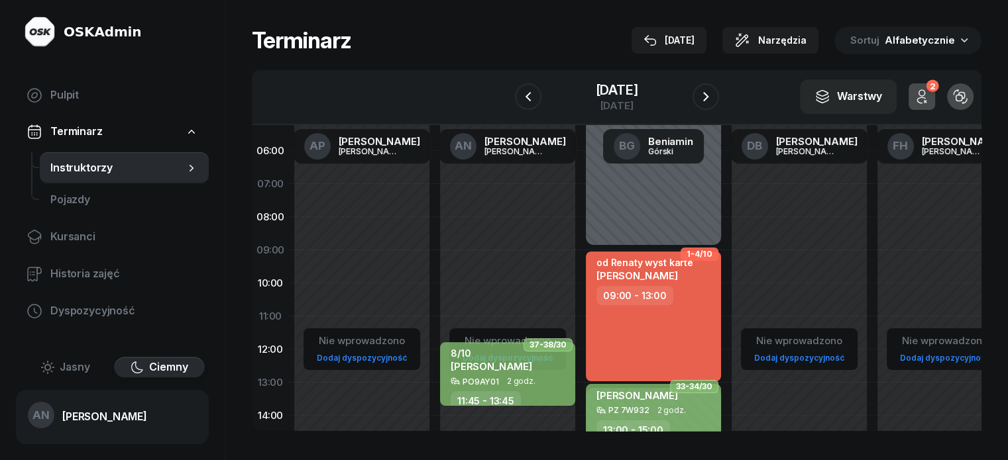
scroll to position [0, 0]
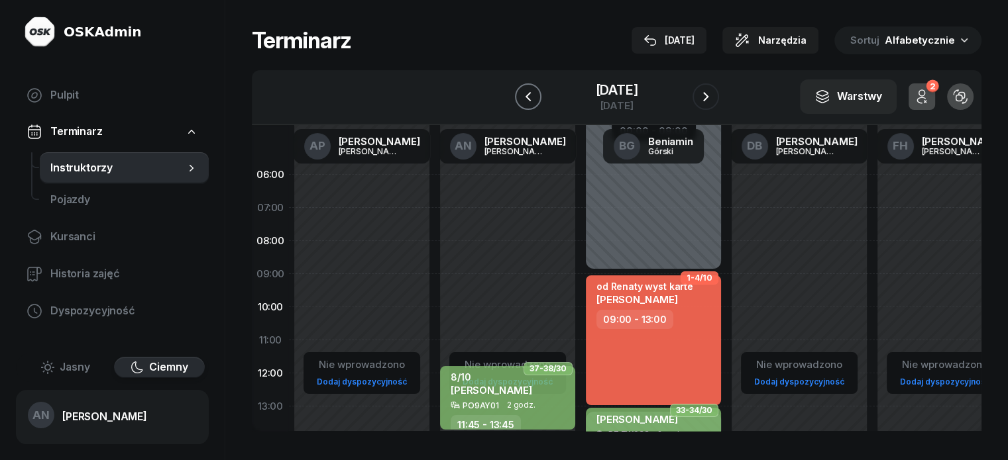
click at [520, 103] on icon "button" at bounding box center [528, 97] width 16 height 16
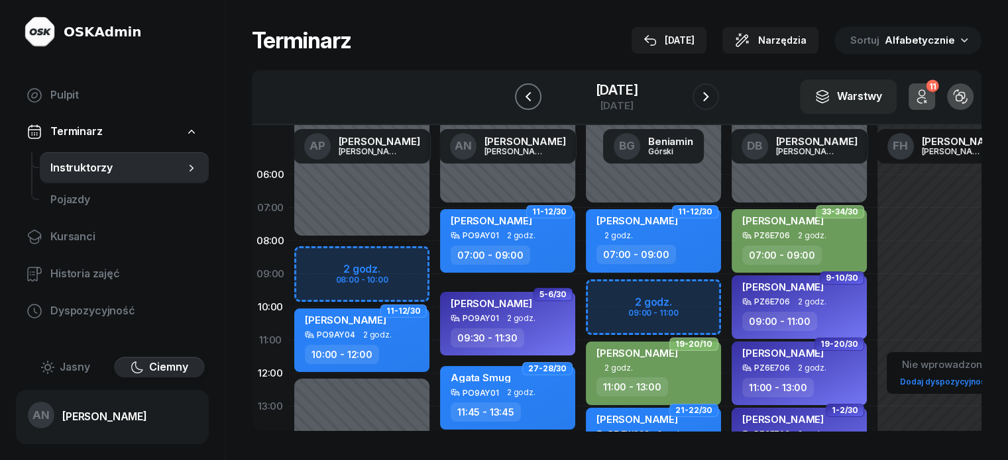
click at [520, 105] on icon "button" at bounding box center [528, 97] width 16 height 16
